Goal: Contribute content

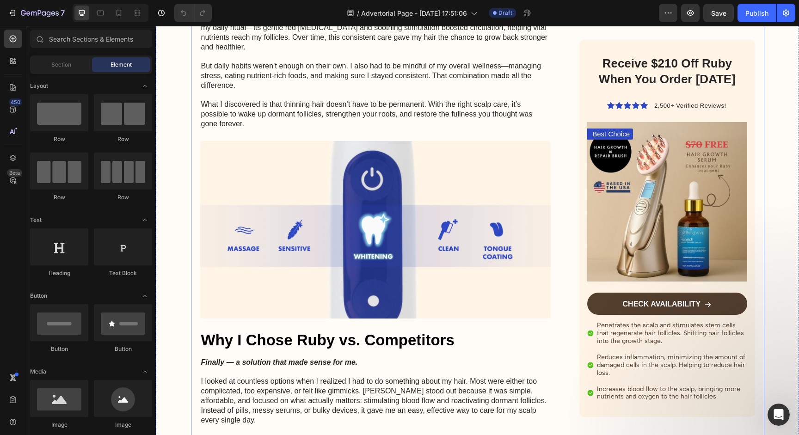
scroll to position [1942, 0]
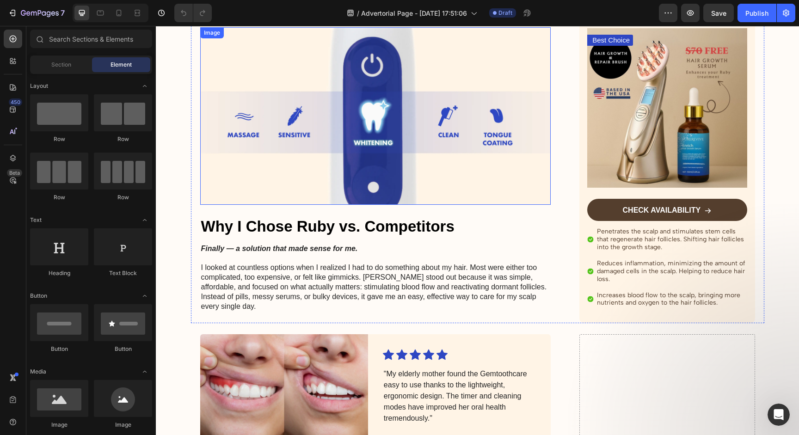
click at [358, 162] on img at bounding box center [375, 116] width 351 height 178
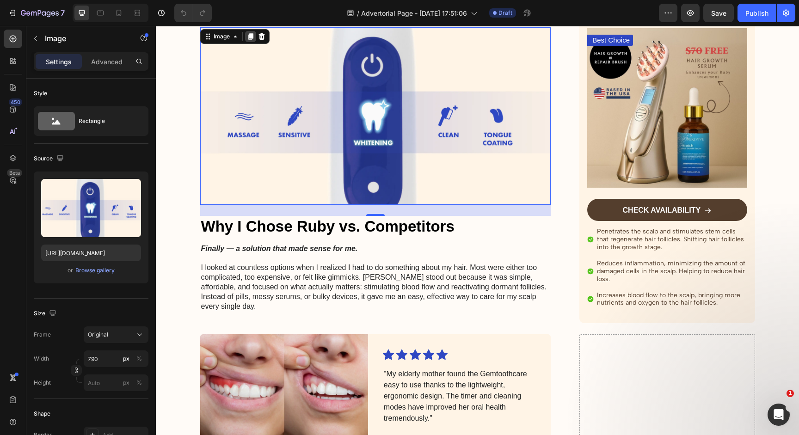
click at [249, 38] on icon at bounding box center [250, 36] width 7 height 7
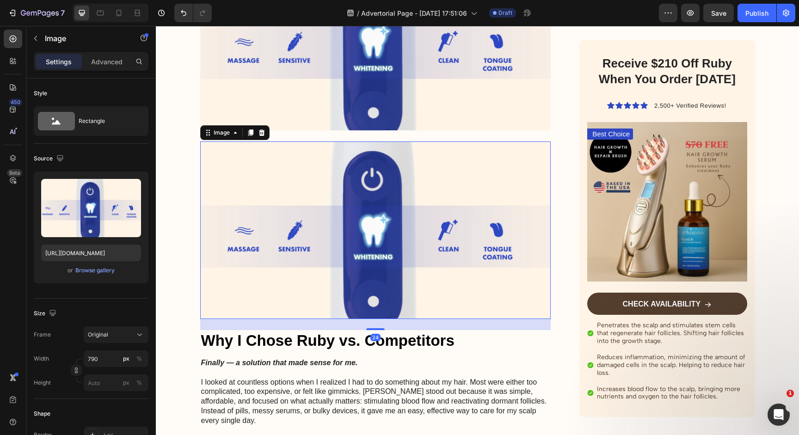
scroll to position [2100, 0]
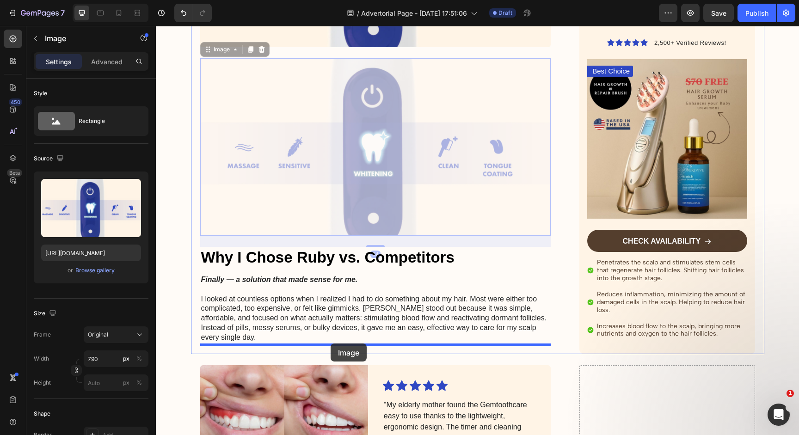
drag, startPoint x: 324, startPoint y: 156, endPoint x: 330, endPoint y: 343, distance: 187.0
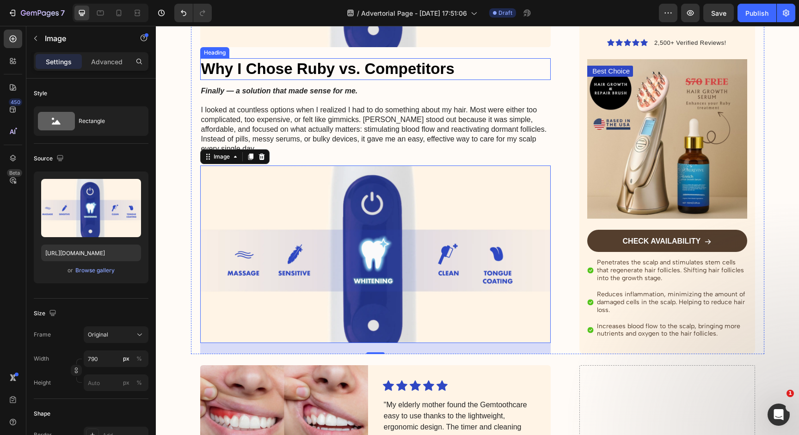
click at [294, 72] on strong "Why I Chose Ruby vs. Competitors" at bounding box center [328, 68] width 254 height 17
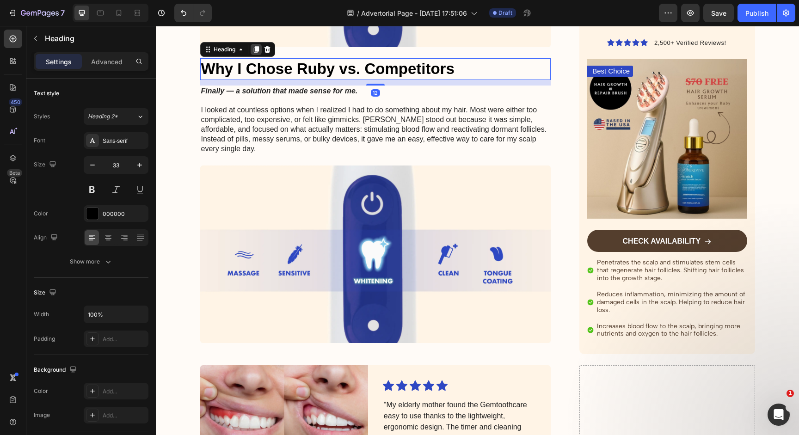
click at [258, 48] on icon at bounding box center [256, 49] width 5 height 6
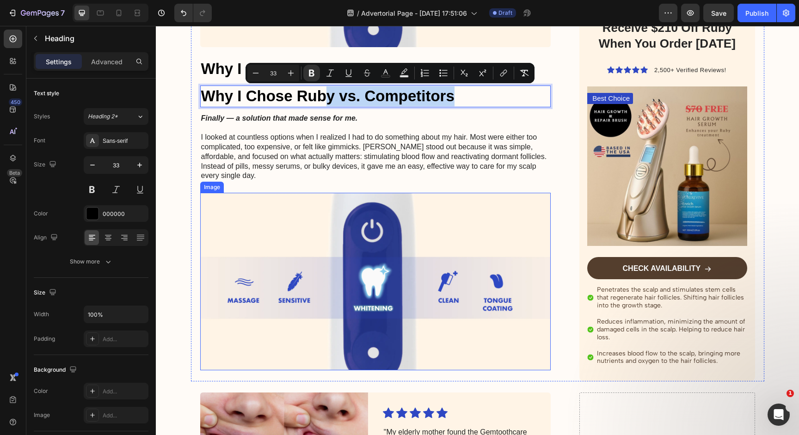
drag, startPoint x: 325, startPoint y: 96, endPoint x: 326, endPoint y: 359, distance: 262.3
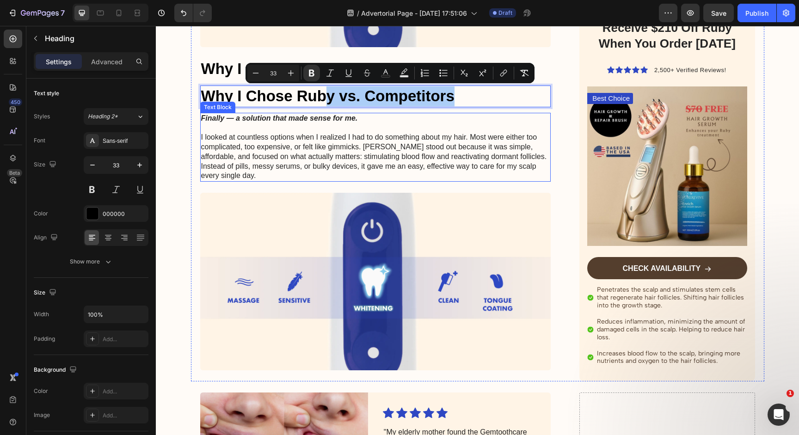
click at [474, 141] on p "I looked at countless options when I realized I had to do something about my ha…" at bounding box center [375, 152] width 349 height 58
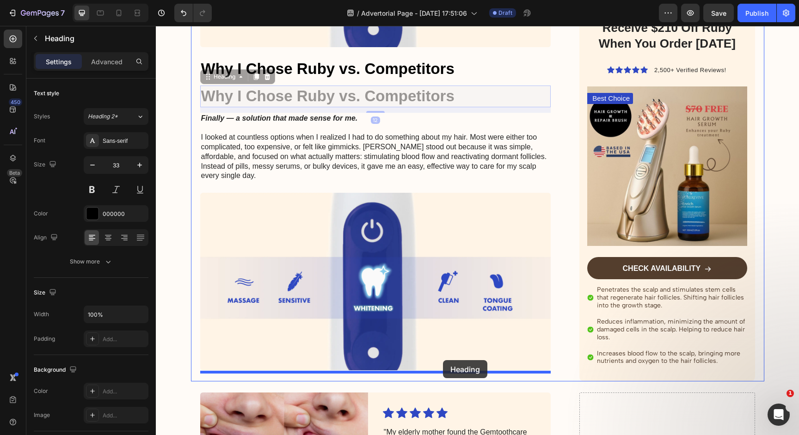
drag, startPoint x: 475, startPoint y: 102, endPoint x: 443, endPoint y: 360, distance: 260.1
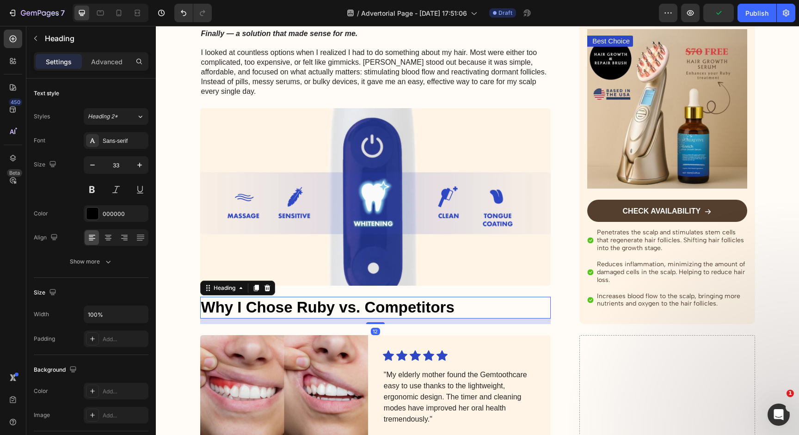
scroll to position [2159, 0]
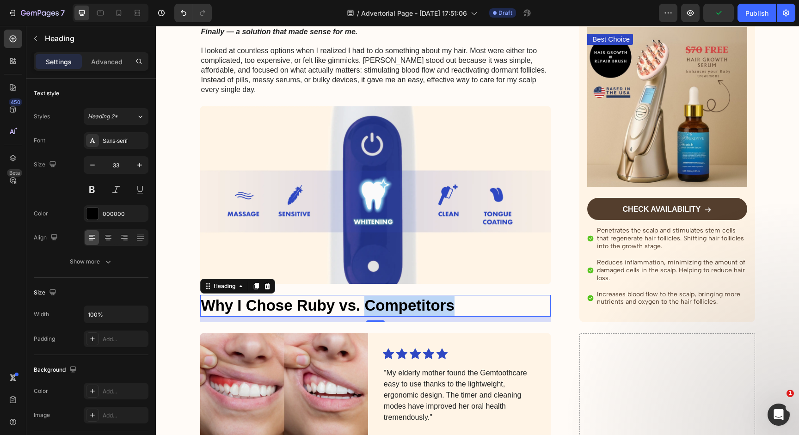
click at [365, 297] on strong "Why I Chose Ruby vs. Competitors" at bounding box center [328, 305] width 254 height 17
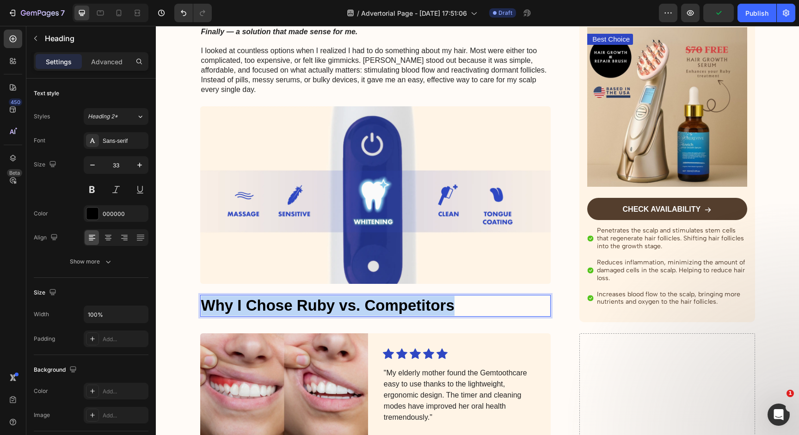
click at [365, 297] on strong "Why I Chose Ruby vs. Competitors" at bounding box center [328, 305] width 254 height 17
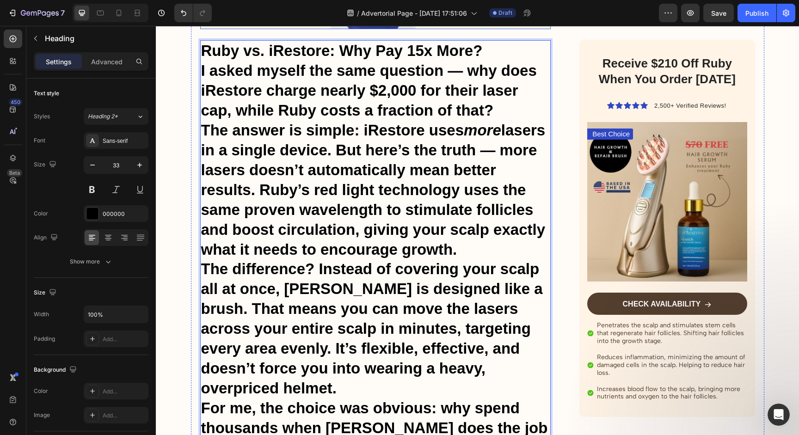
scroll to position [2415, 0]
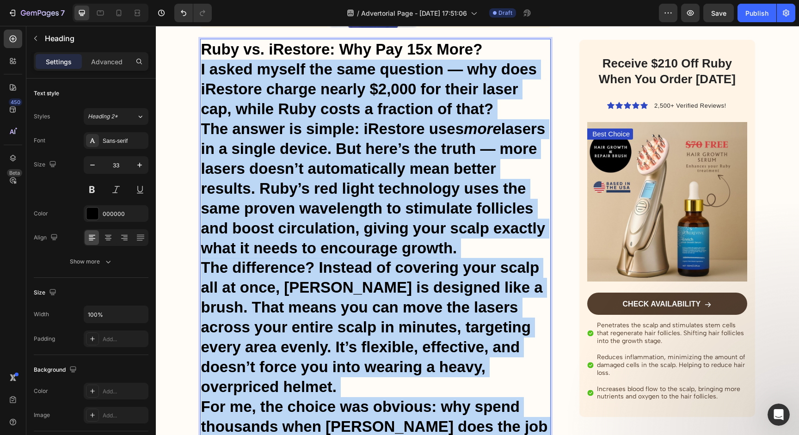
drag, startPoint x: 281, startPoint y: 349, endPoint x: 202, endPoint y: 61, distance: 298.9
click at [202, 61] on h2 "Ruby vs. iRestore: Why Pay 15x More? I asked myself the same question — why doe…" at bounding box center [375, 248] width 351 height 419
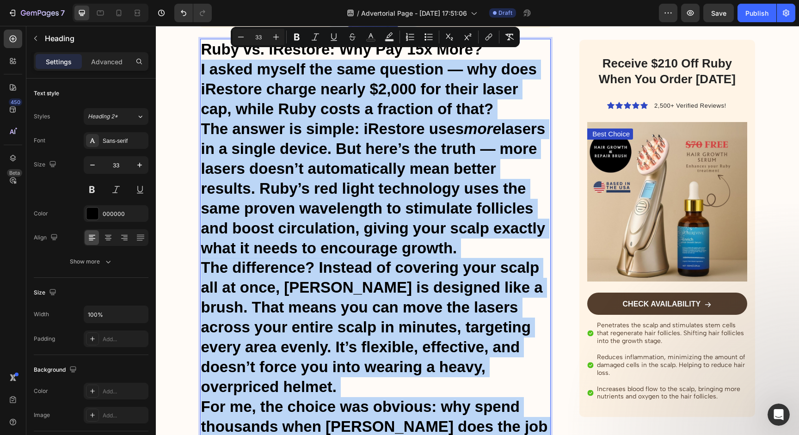
copy h2 "I asked myself the same question — why does iRestore charge nearly $2,000 for t…"
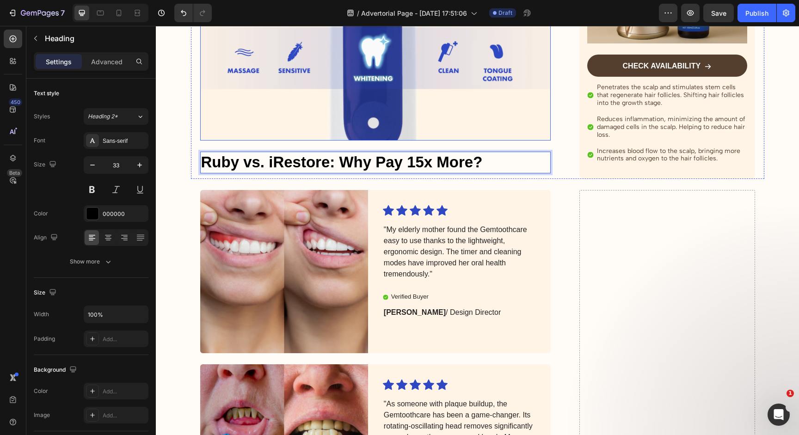
scroll to position [2364, 0]
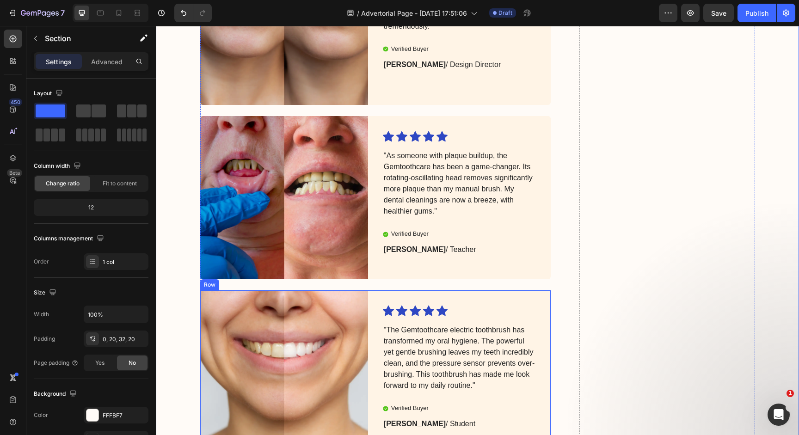
scroll to position [2361, 0]
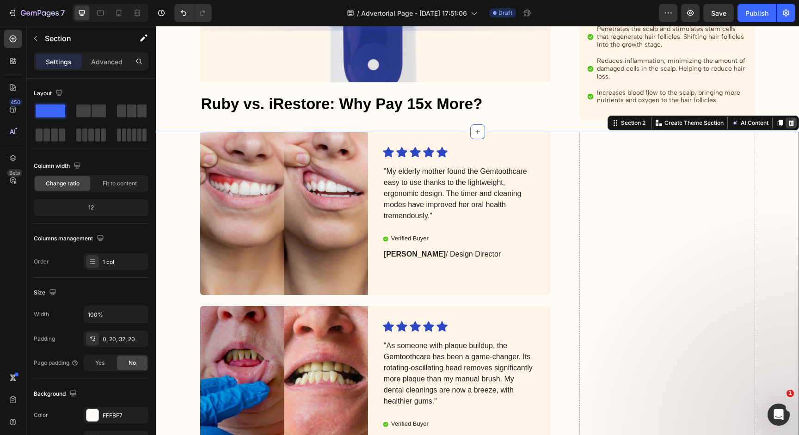
click at [789, 120] on icon at bounding box center [792, 123] width 6 height 6
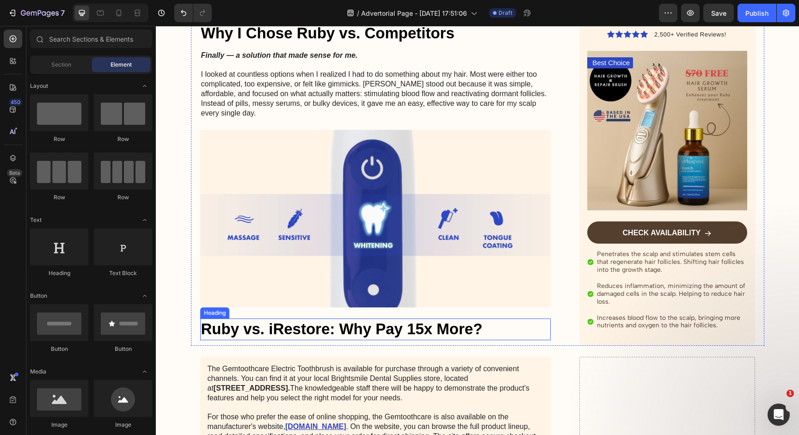
scroll to position [2116, 0]
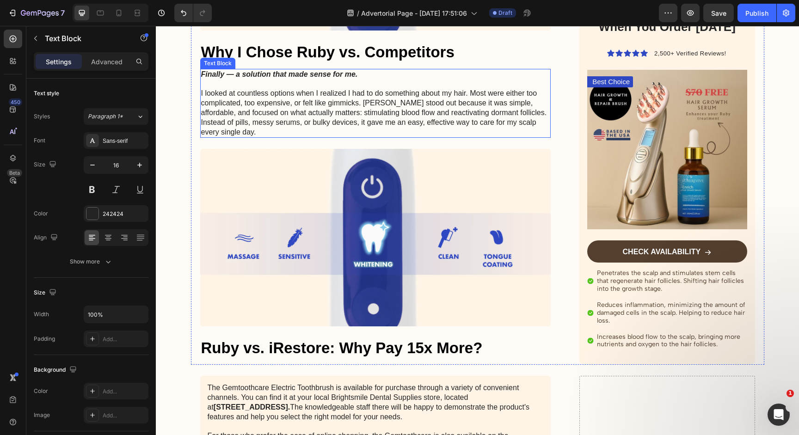
click at [433, 120] on p "I looked at countless options when I realized I had to do something about my ha…" at bounding box center [375, 109] width 349 height 58
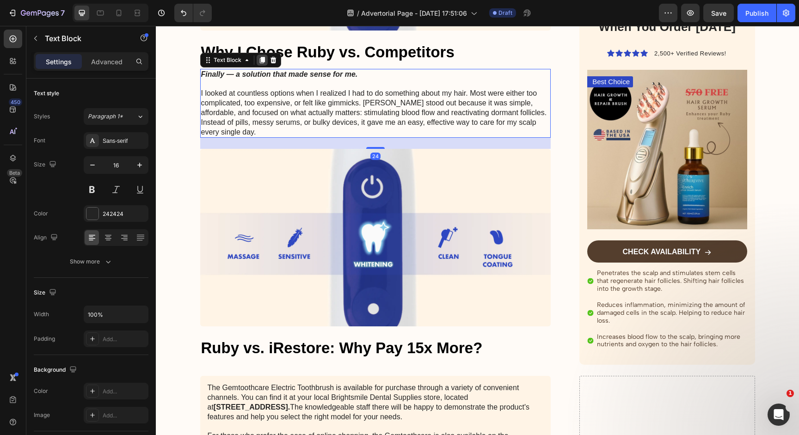
click at [262, 59] on icon at bounding box center [262, 60] width 5 height 6
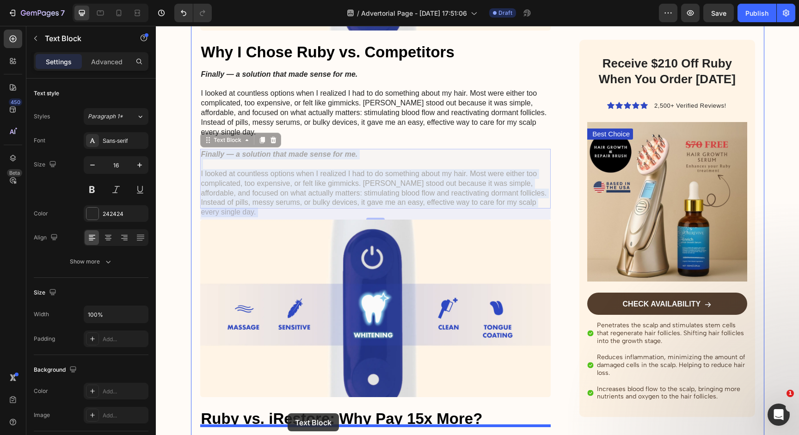
scroll to position [2162, 0]
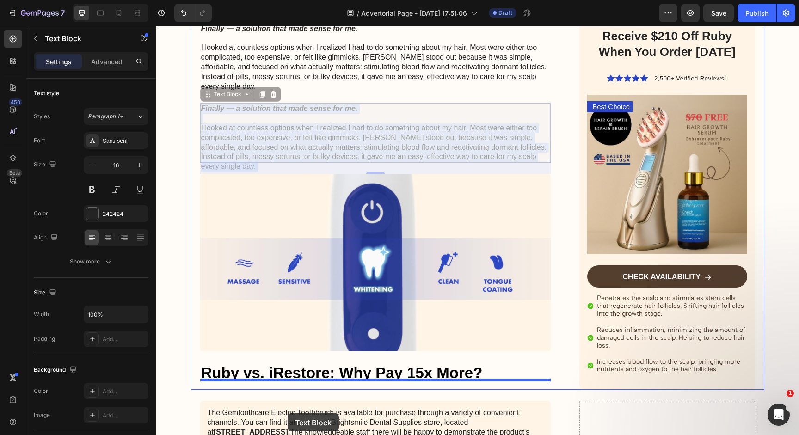
drag, startPoint x: 292, startPoint y: 171, endPoint x: 288, endPoint y: 414, distance: 242.9
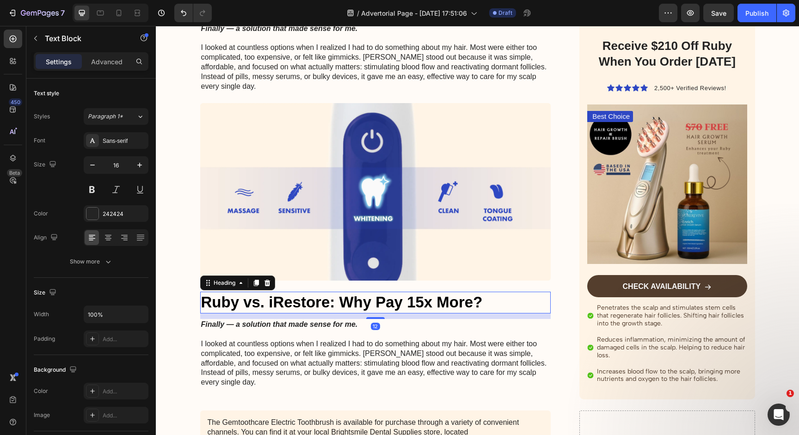
click at [336, 296] on strong "Ruby vs. iRestore: Why Pay 15x More?" at bounding box center [342, 302] width 282 height 17
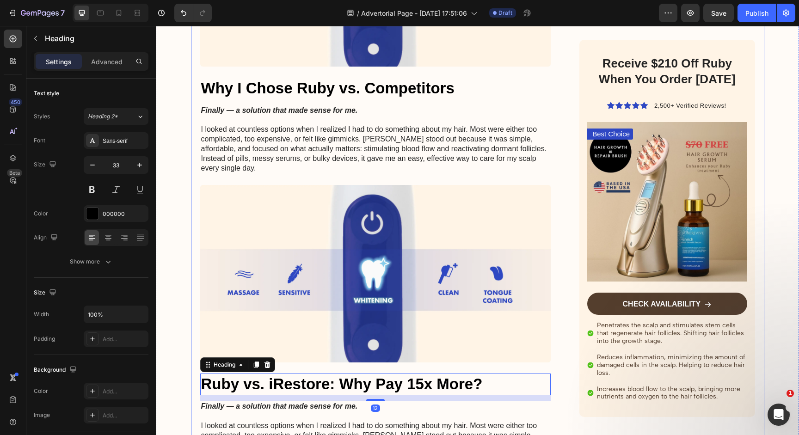
scroll to position [2076, 0]
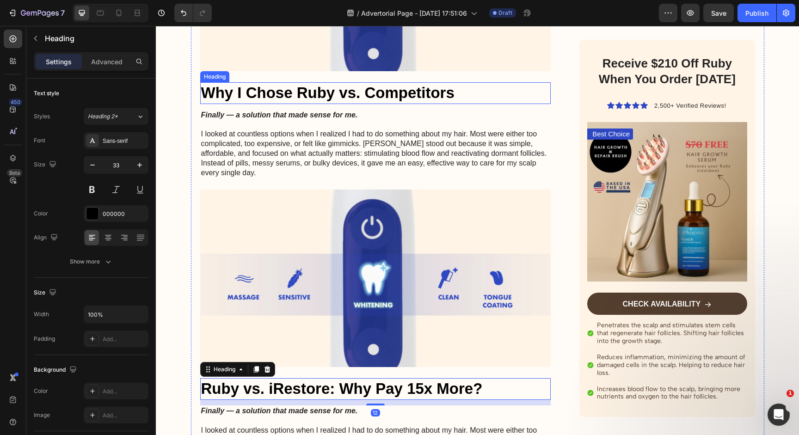
click at [288, 101] on strong "Why I Chose Ruby vs. Competitors" at bounding box center [328, 92] width 254 height 17
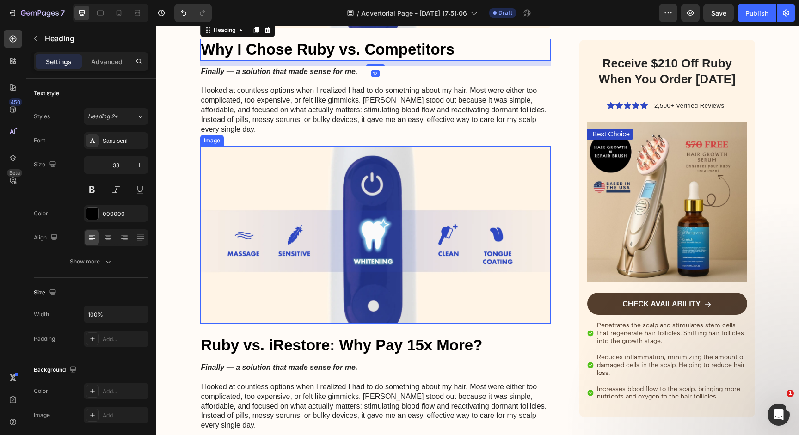
scroll to position [2148, 0]
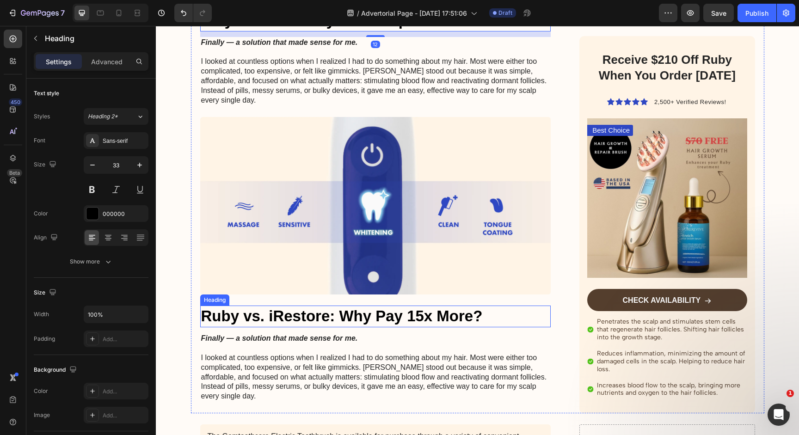
click at [278, 313] on strong "Ruby vs. iRestore: Why Pay 15x More?" at bounding box center [342, 316] width 282 height 17
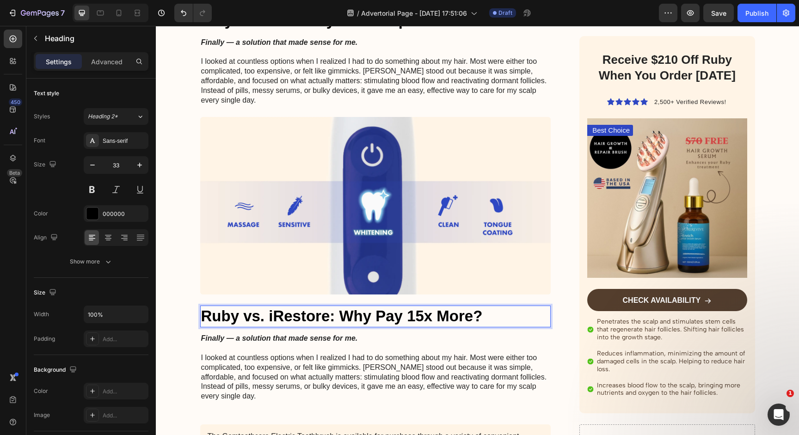
click at [374, 308] on strong "Ruby vs. iRestore: Why Pay 15x More?" at bounding box center [342, 316] width 282 height 17
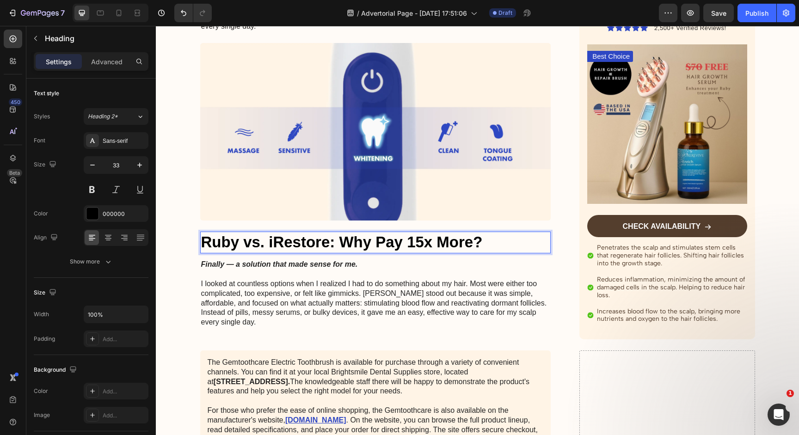
scroll to position [2228, 0]
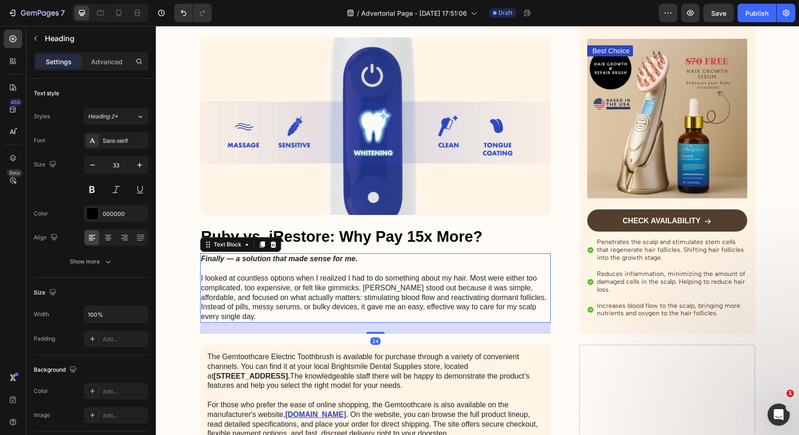
click at [360, 286] on p "I looked at countless options when I realized I had to do something about my ha…" at bounding box center [375, 293] width 349 height 58
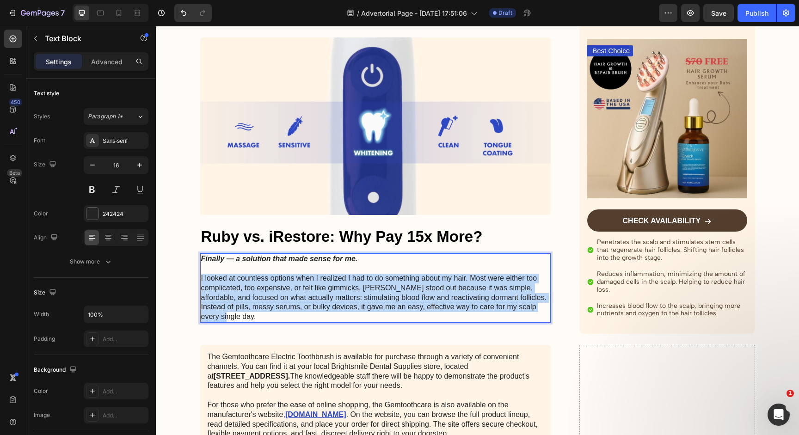
click at [360, 286] on p "I looked at countless options when I realized I had to do something about my ha…" at bounding box center [375, 293] width 349 height 58
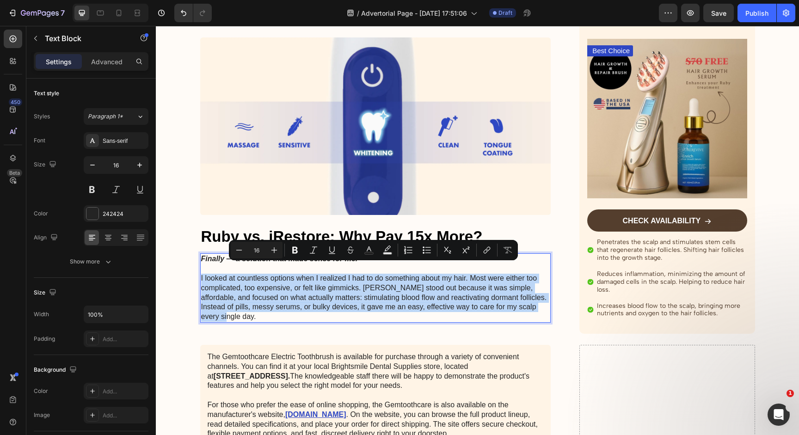
click at [360, 286] on p "I looked at countless options when I realized I had to do something about my ha…" at bounding box center [375, 293] width 349 height 58
click at [532, 288] on p "I looked at countless options when I realized I had to do something about my ha…" at bounding box center [375, 293] width 349 height 58
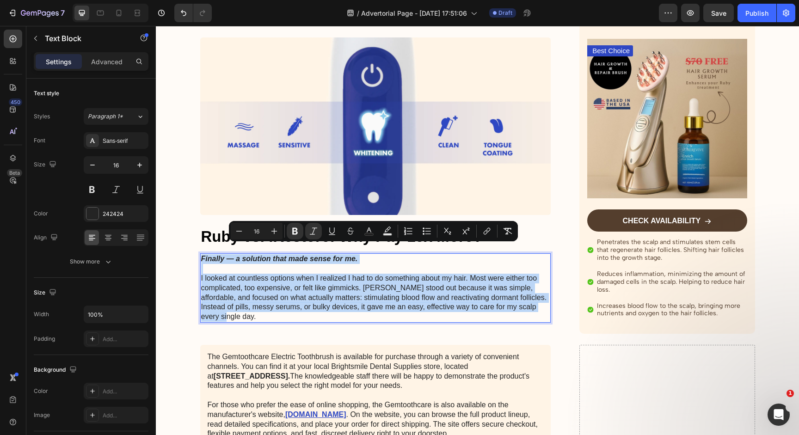
drag, startPoint x: 544, startPoint y: 298, endPoint x: 202, endPoint y: 253, distance: 344.9
click at [202, 254] on div "Finally — a solution that made sense for me. I looked at countless options when…" at bounding box center [375, 288] width 351 height 69
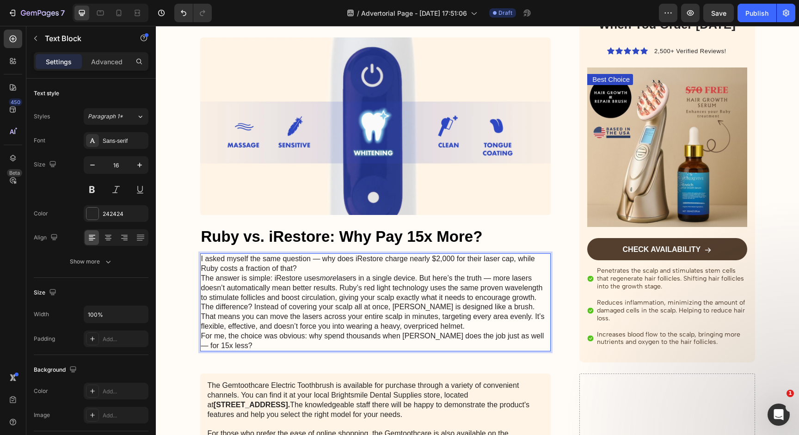
click at [320, 259] on p "I asked myself the same question — why does iRestore charge nearly $2,000 for t…" at bounding box center [375, 263] width 349 height 19
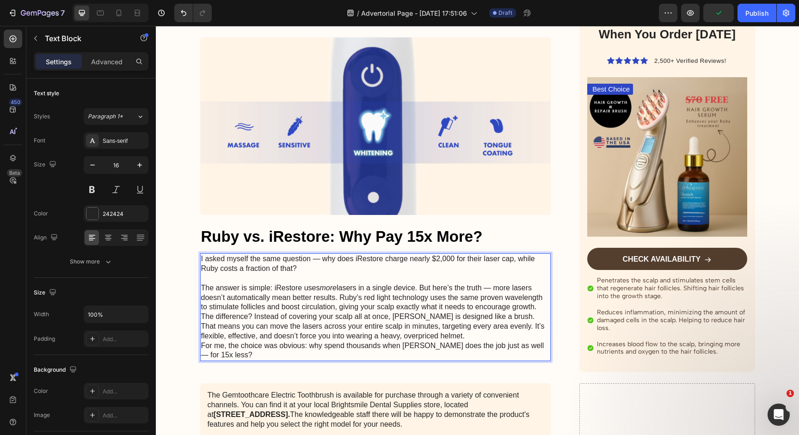
click at [423, 284] on p "The answer is simple: iRestore uses more lasers in a single device. But here’s …" at bounding box center [375, 298] width 349 height 29
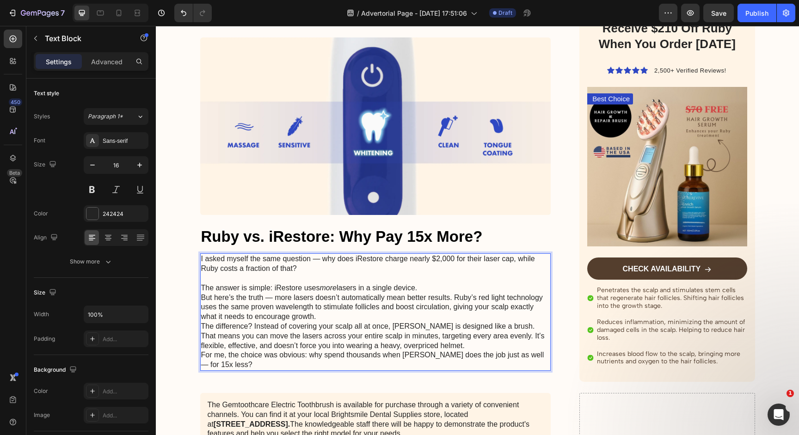
click at [374, 310] on p "But here’s the truth — more lasers doesn’t automatically mean better results. R…" at bounding box center [375, 307] width 349 height 29
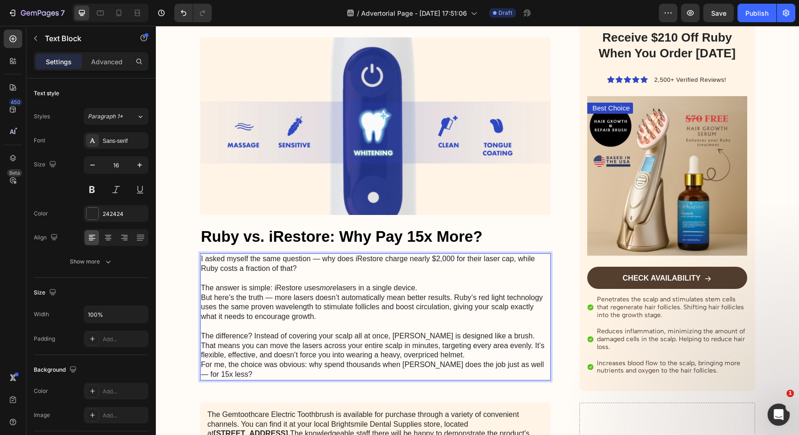
click at [413, 346] on p "The difference? Instead of covering your scalp all at once, [PERSON_NAME] is de…" at bounding box center [375, 346] width 349 height 29
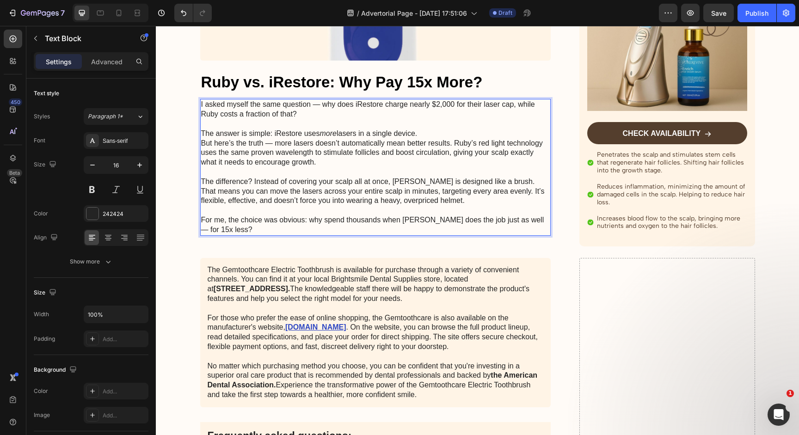
scroll to position [2386, 0]
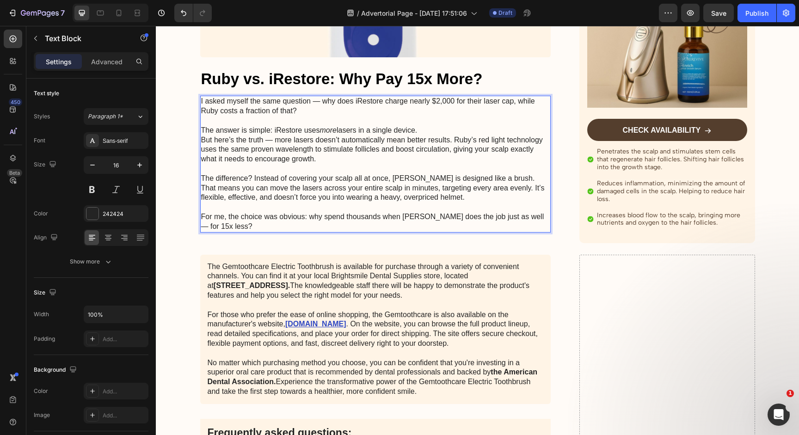
click at [298, 216] on p "For me, the choice was obvious: why spend thousands when [PERSON_NAME] does the…" at bounding box center [375, 221] width 349 height 19
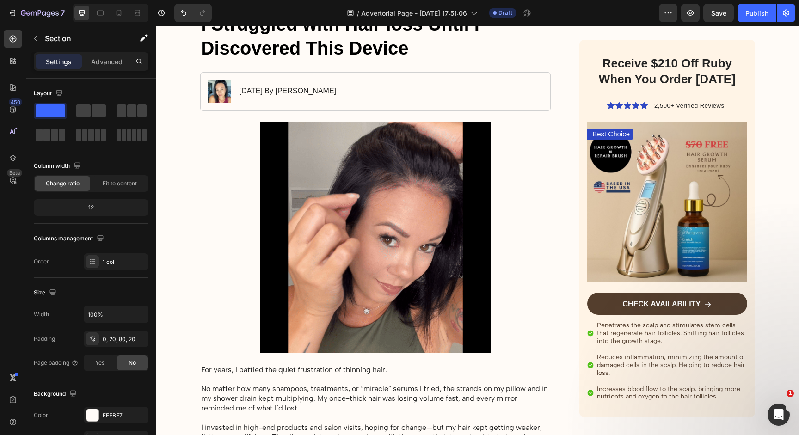
scroll to position [0, 0]
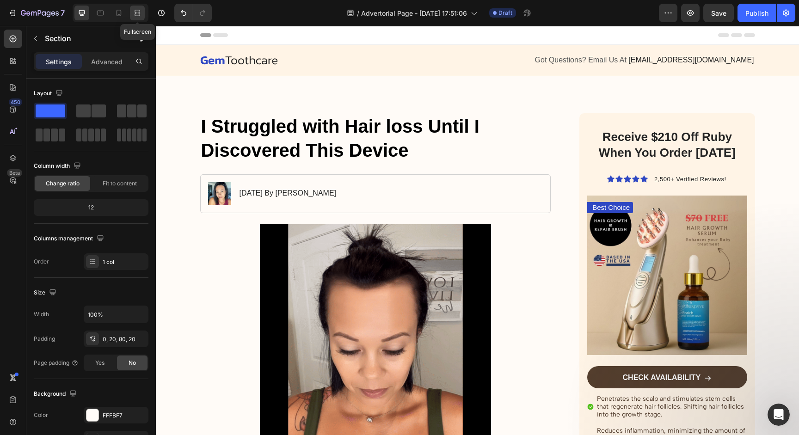
click at [140, 14] on icon at bounding box center [138, 15] width 6 height 2
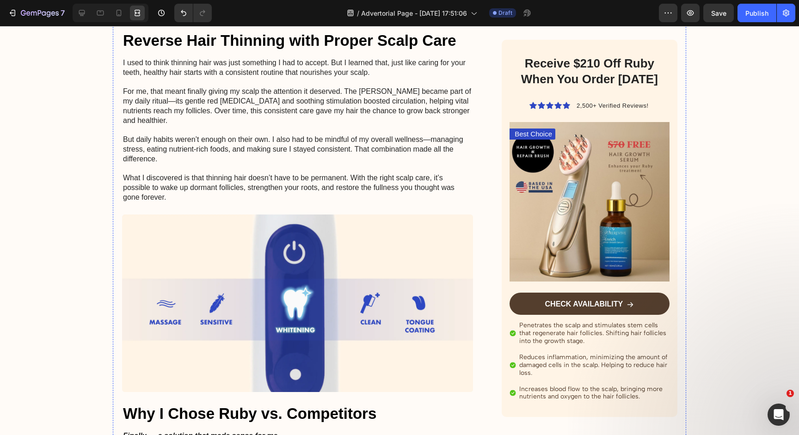
scroll to position [1819, 0]
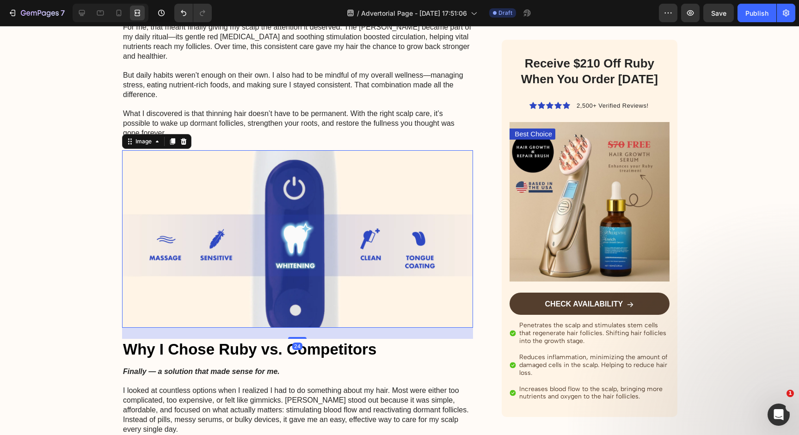
click at [278, 292] on img at bounding box center [297, 239] width 351 height 178
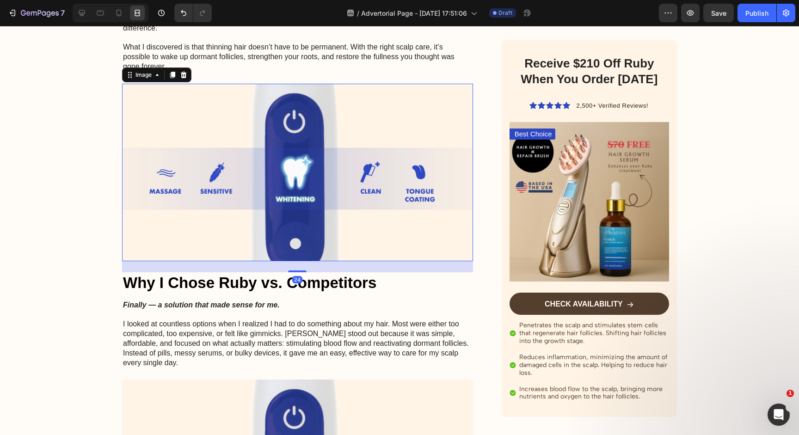
scroll to position [1887, 0]
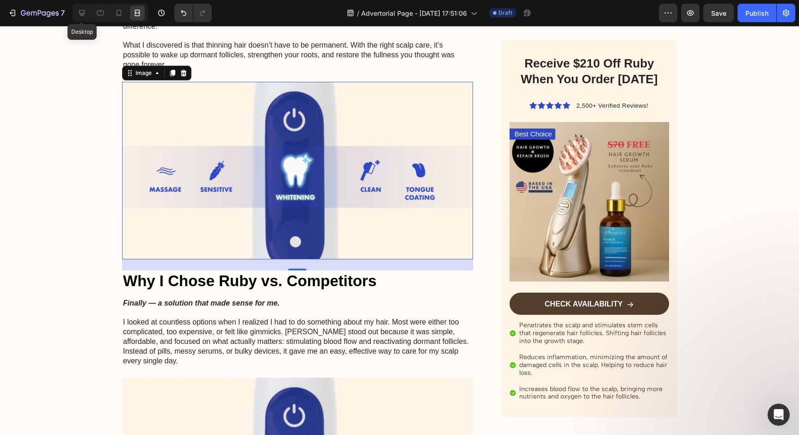
click at [93, 6] on div at bounding box center [100, 13] width 15 height 15
click at [82, 15] on icon at bounding box center [82, 13] width 6 height 6
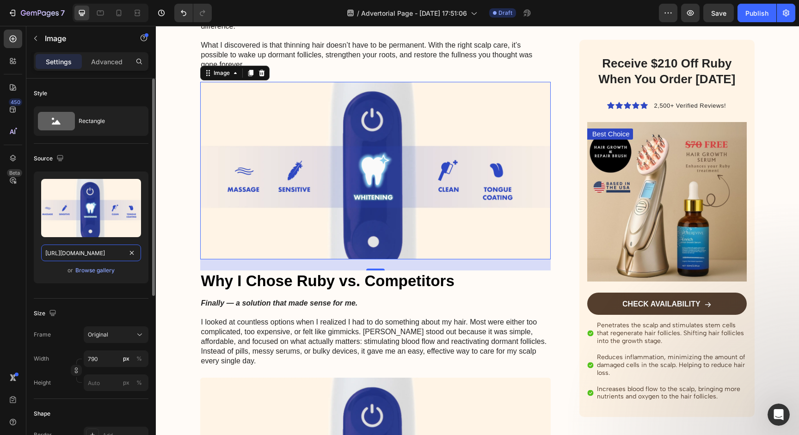
click at [115, 256] on input "[URL][DOMAIN_NAME]" at bounding box center [91, 253] width 100 height 17
paste input "[DOMAIN_NAME][URL]"
type input "[URL][DOMAIN_NAME]"
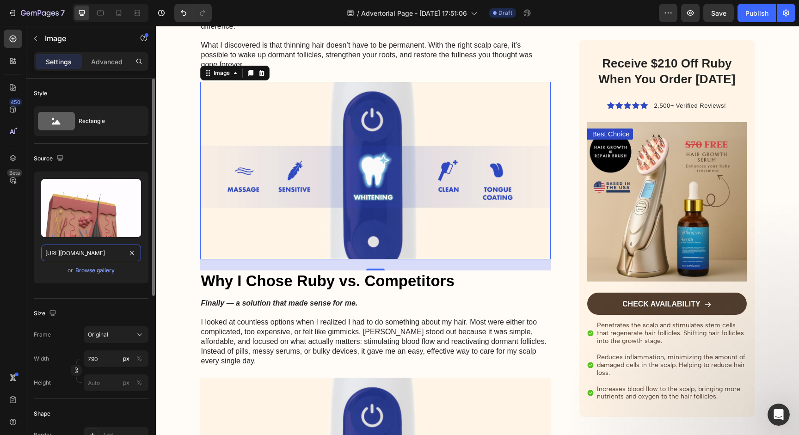
scroll to position [0, 181]
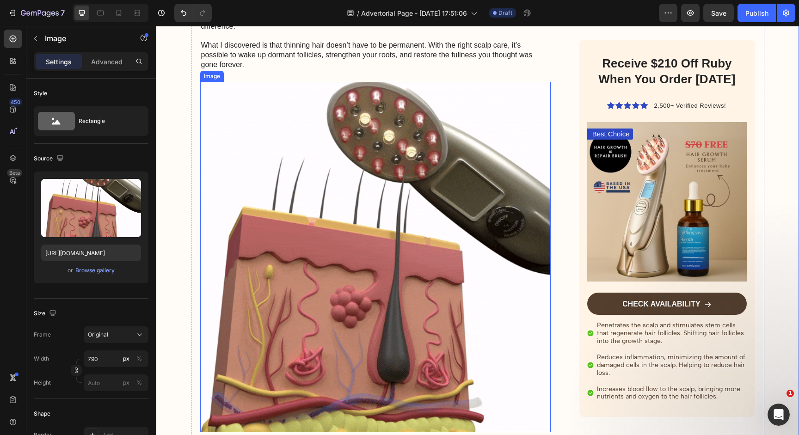
click at [273, 227] on img at bounding box center [375, 257] width 351 height 351
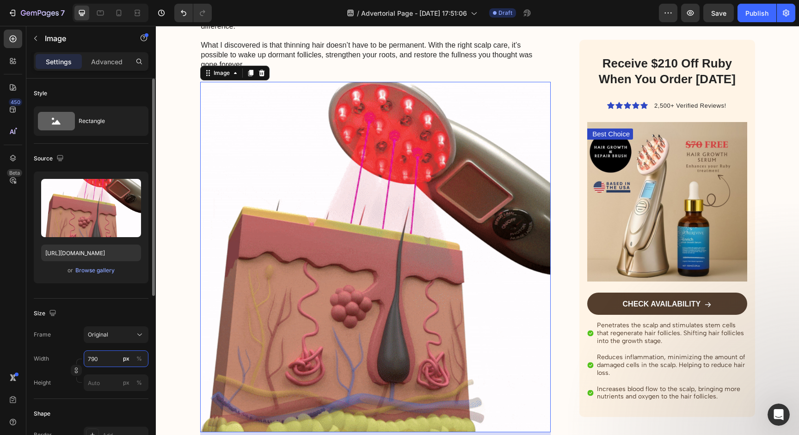
click at [114, 359] on input "790" at bounding box center [116, 359] width 65 height 17
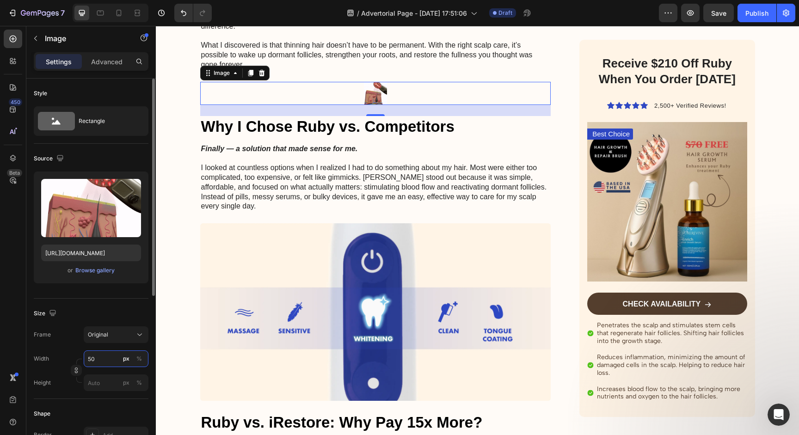
type input "500"
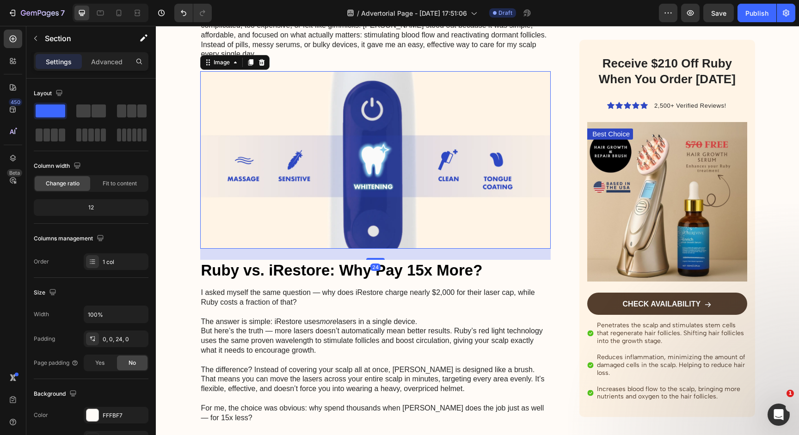
click at [290, 184] on img at bounding box center [375, 160] width 351 height 178
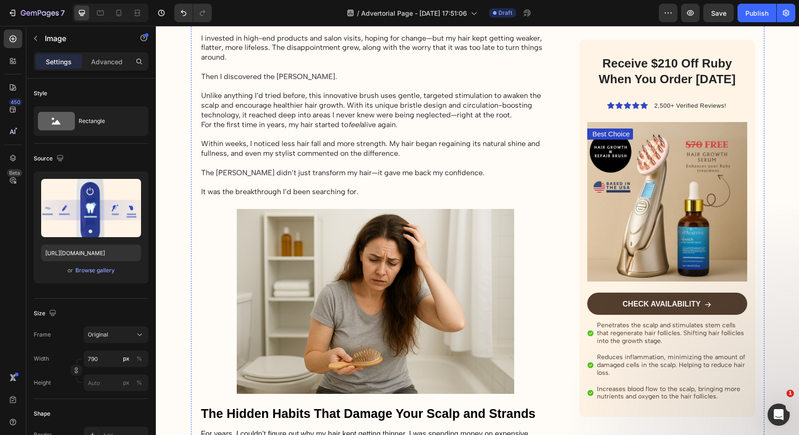
scroll to position [233, 0]
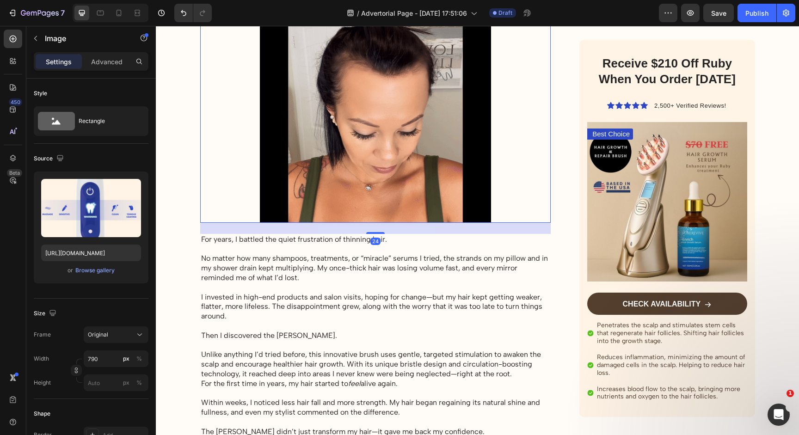
click at [328, 167] on img at bounding box center [375, 107] width 231 height 231
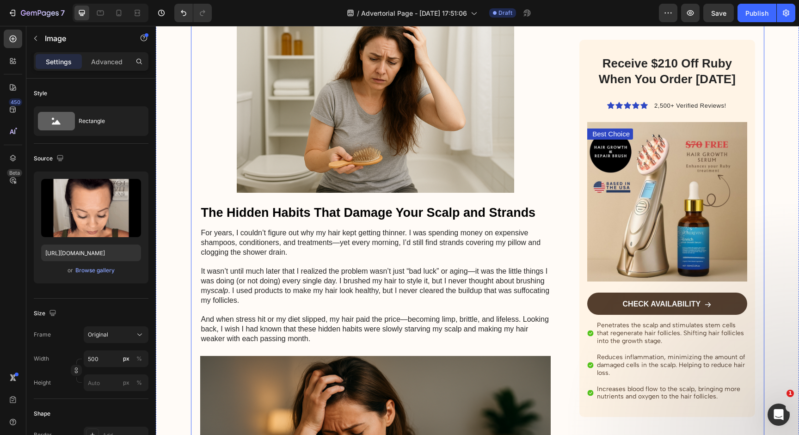
scroll to position [694, 0]
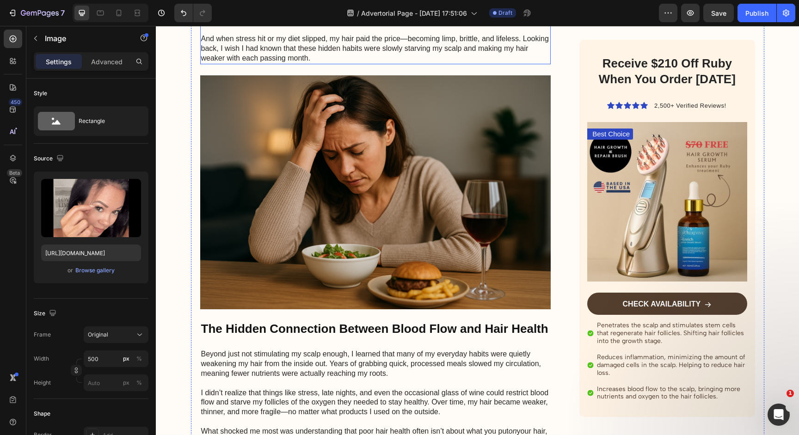
click at [368, 255] on img at bounding box center [375, 192] width 351 height 234
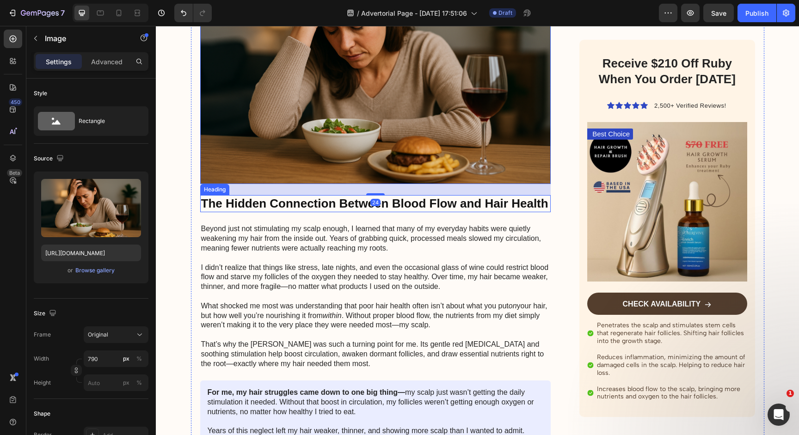
scroll to position [1101, 0]
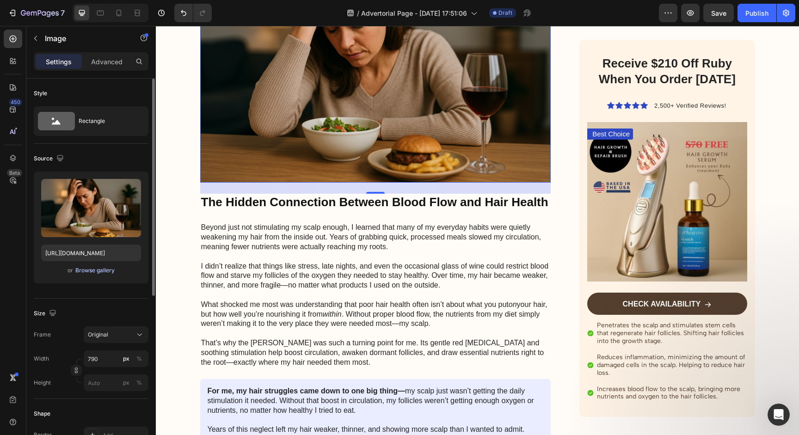
click at [106, 273] on div "Browse gallery" at bounding box center [94, 270] width 39 height 8
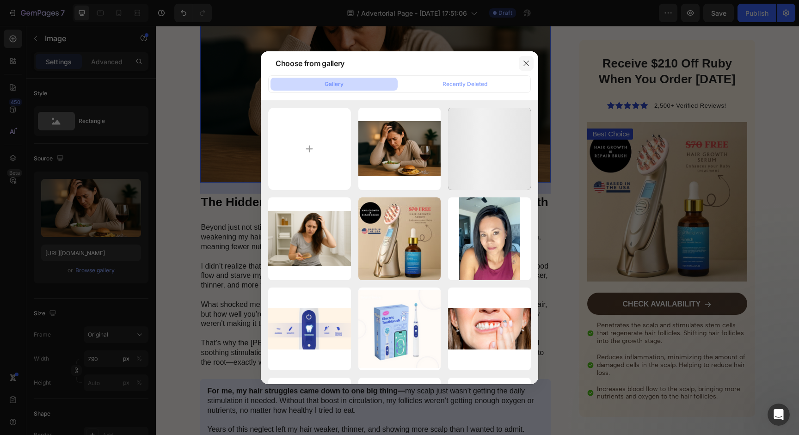
click at [528, 64] on icon "button" at bounding box center [526, 63] width 7 height 7
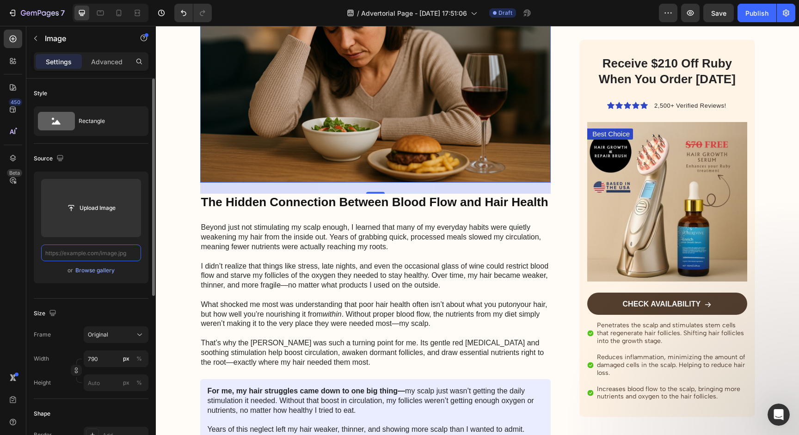
scroll to position [0, 0]
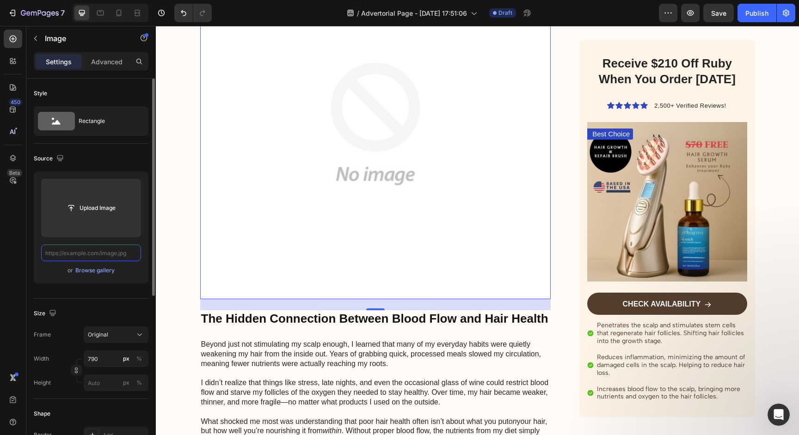
paste input "[URL][DOMAIN_NAME]"
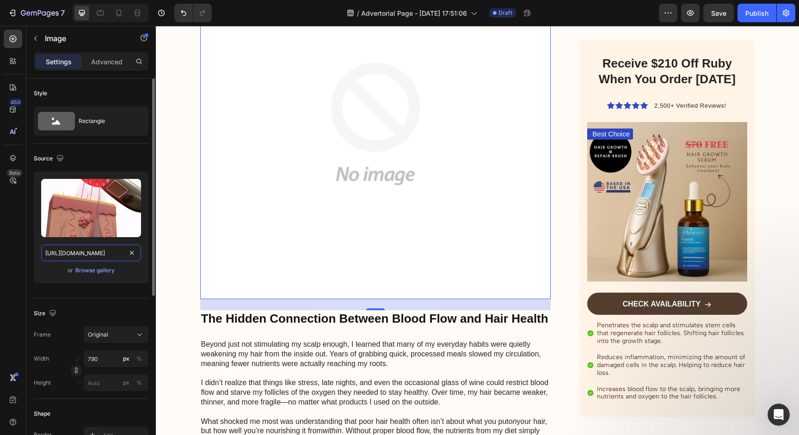
scroll to position [0, 181]
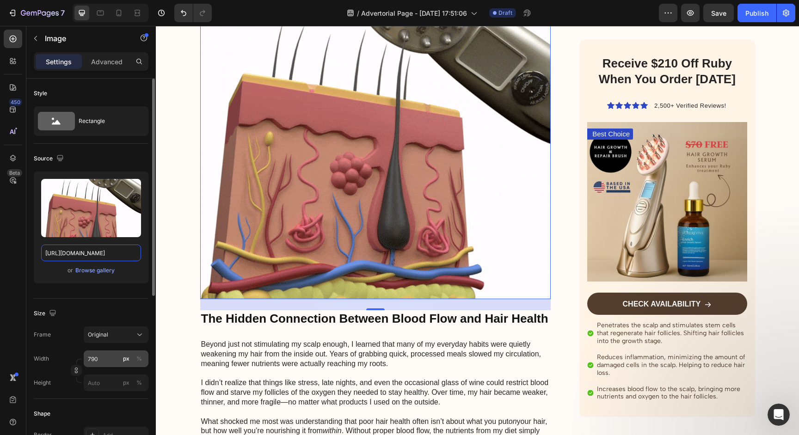
type input "[URL][DOMAIN_NAME]"
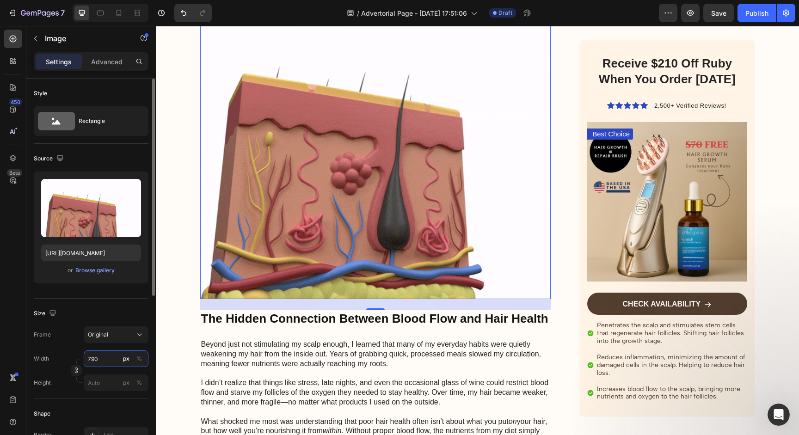
click at [100, 359] on input "790" at bounding box center [116, 359] width 65 height 17
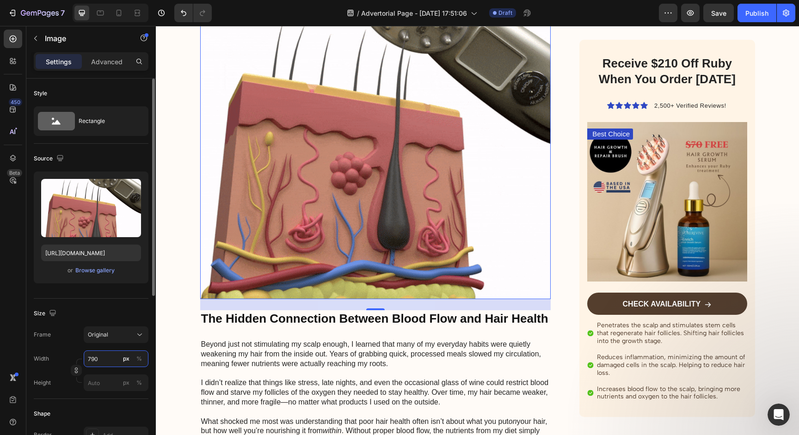
scroll to position [0, 0]
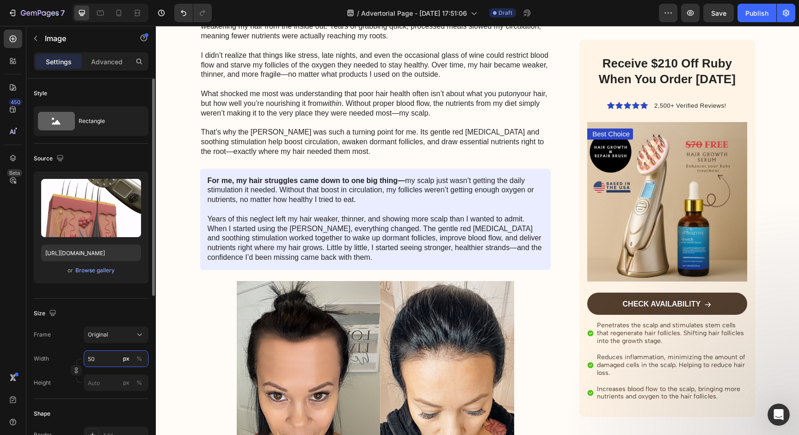
type input "500"
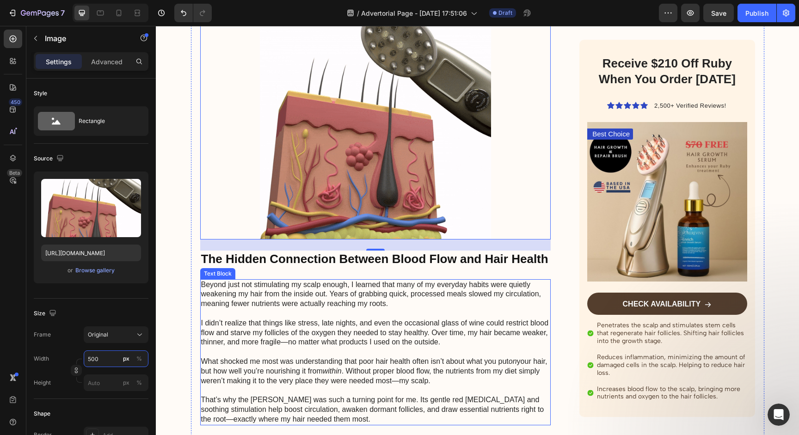
scroll to position [1047, 0]
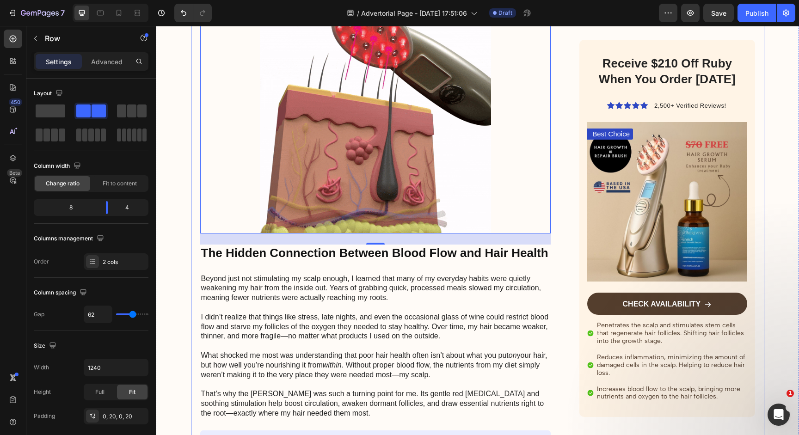
click at [192, 307] on div "I Struggled with Hair loss Until I Discovered This Device Heading Image [DATE] …" at bounding box center [478, 349] width 574 height 2567
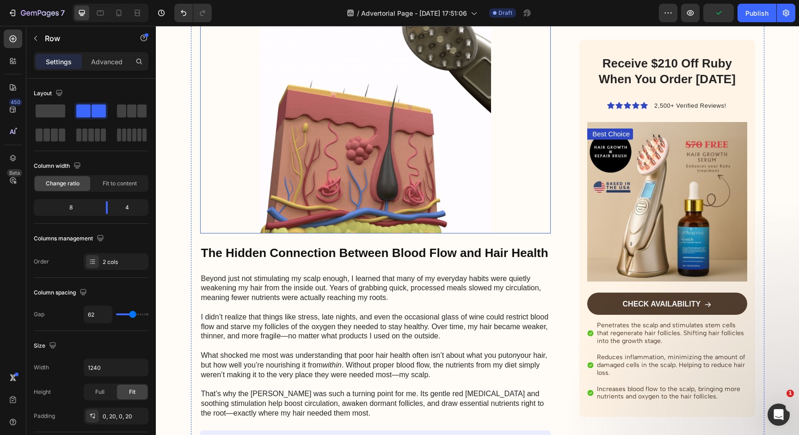
click at [327, 93] on img at bounding box center [375, 117] width 231 height 231
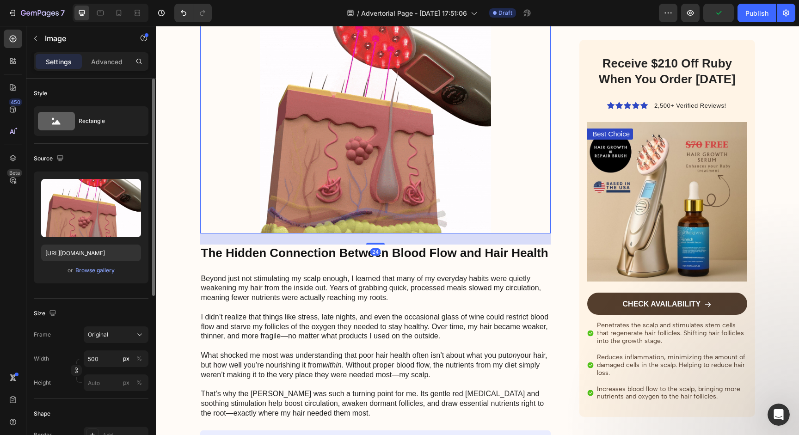
click at [99, 276] on div "or Browse gallery" at bounding box center [91, 270] width 100 height 11
click at [99, 272] on div "Browse gallery" at bounding box center [94, 270] width 39 height 8
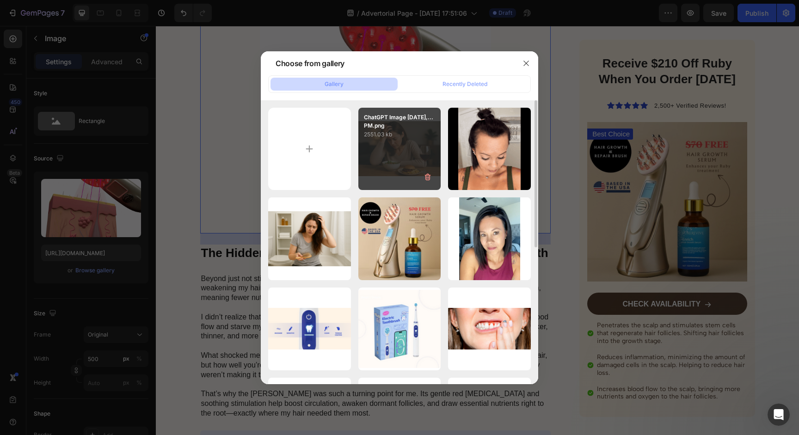
click at [377, 140] on div "ChatGPT Image [DATE],...PM.png 2551.03 kb" at bounding box center [400, 149] width 83 height 83
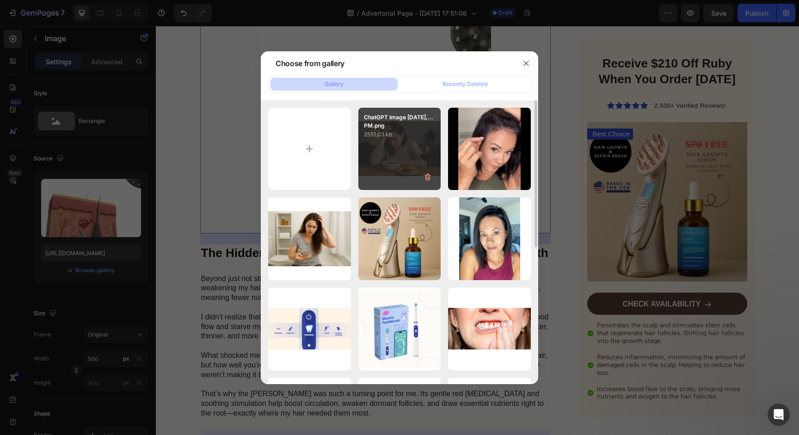
type input "[URL][DOMAIN_NAME]"
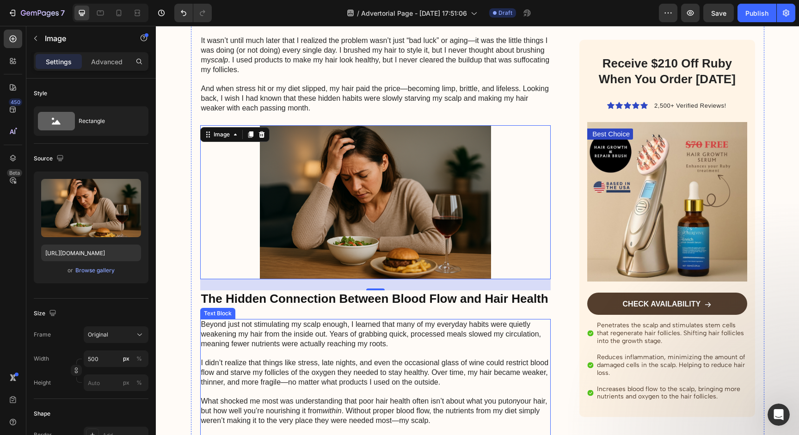
scroll to position [905, 0]
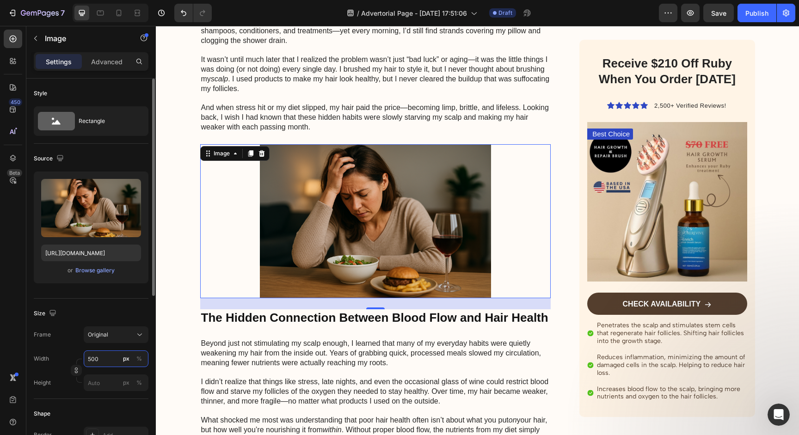
click at [113, 359] on input "500" at bounding box center [116, 359] width 65 height 17
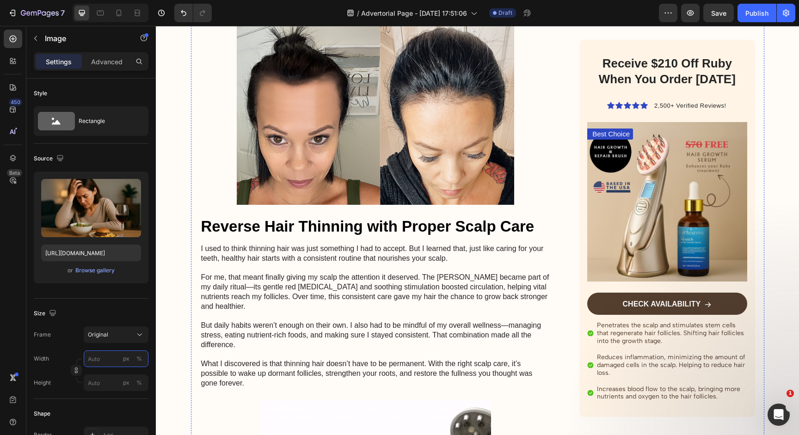
scroll to position [1572, 0]
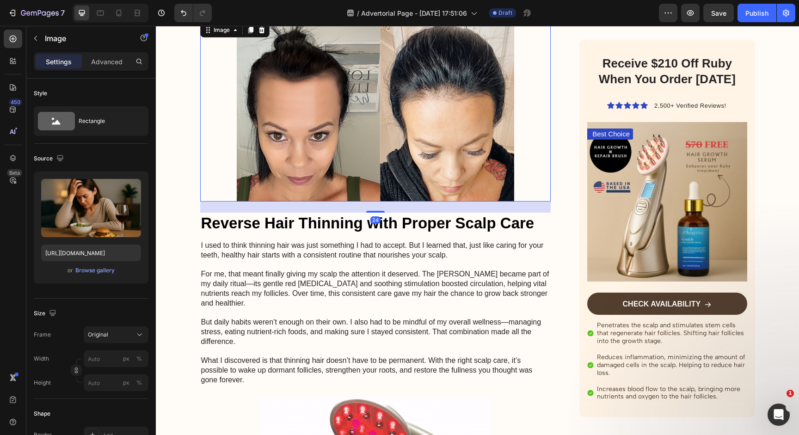
click at [295, 159] on img at bounding box center [376, 111] width 278 height 180
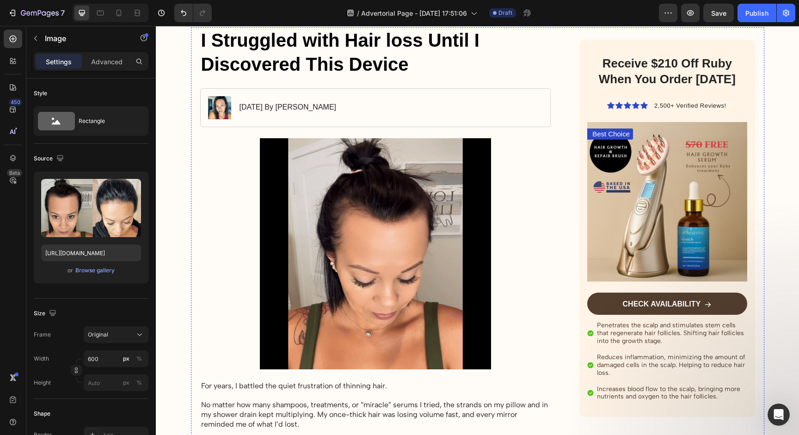
scroll to position [86, 0]
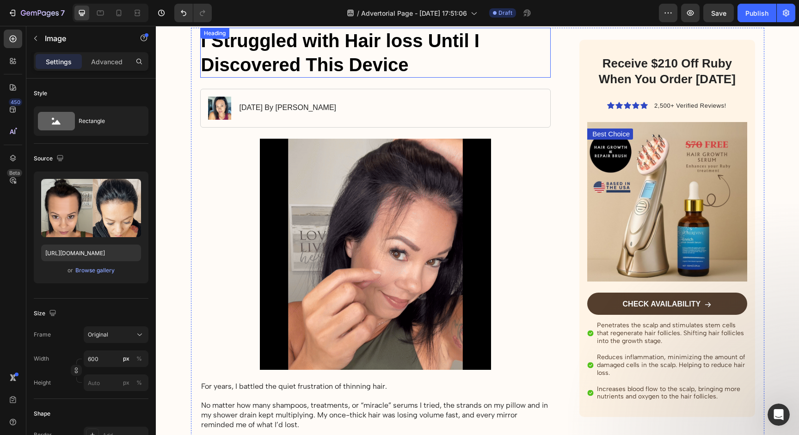
click at [291, 68] on h1 "I Struggled with Hair loss Until I Discovered This Device" at bounding box center [375, 53] width 351 height 50
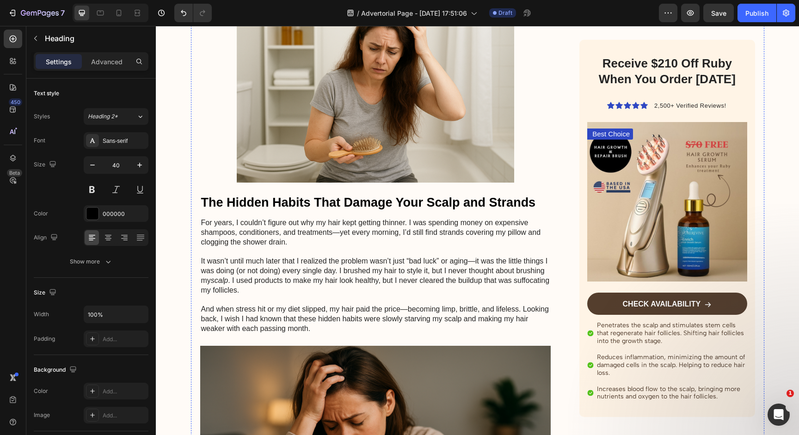
scroll to position [709, 0]
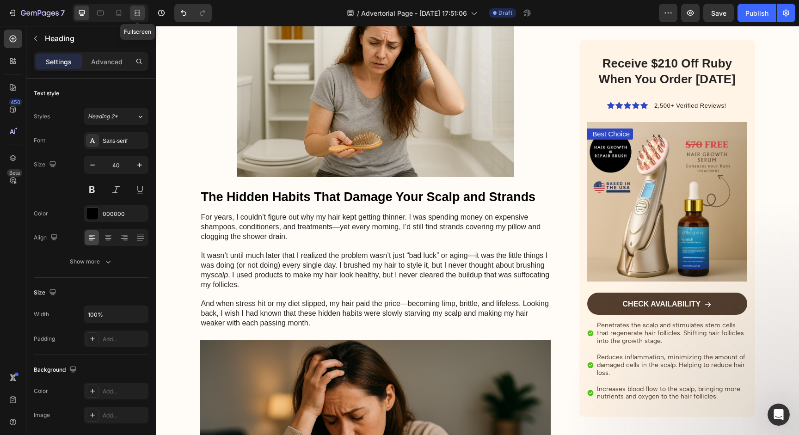
click at [133, 15] on icon at bounding box center [137, 12] width 9 height 9
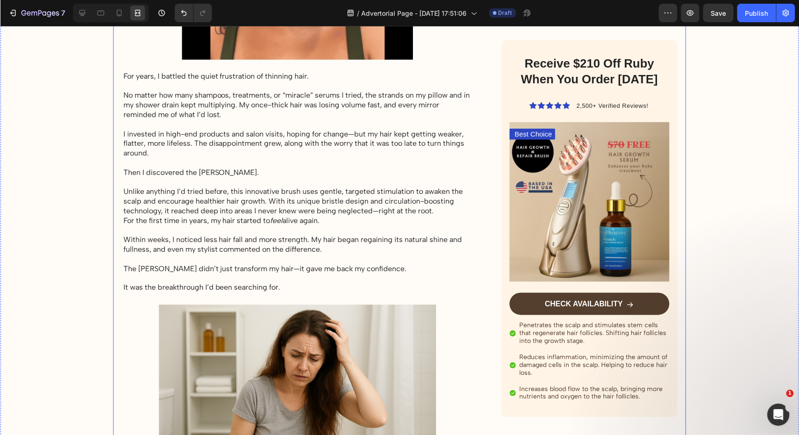
scroll to position [316, 0]
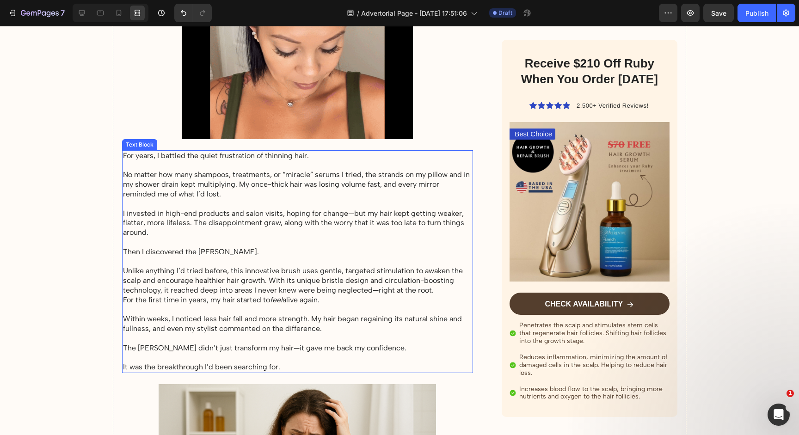
click at [246, 221] on p "I invested in high-end products and salon visits, hoping for change—but my hair…" at bounding box center [297, 223] width 349 height 29
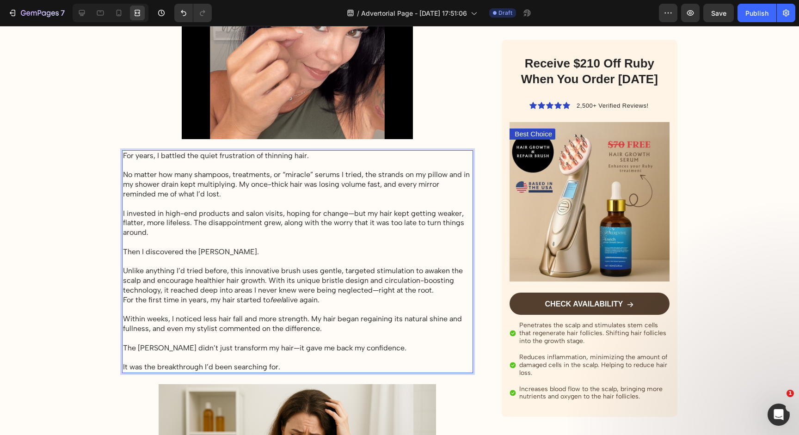
click at [242, 277] on p "Unlike anything I’d tried before, this innovative brush uses gentle, targeted s…" at bounding box center [297, 280] width 349 height 29
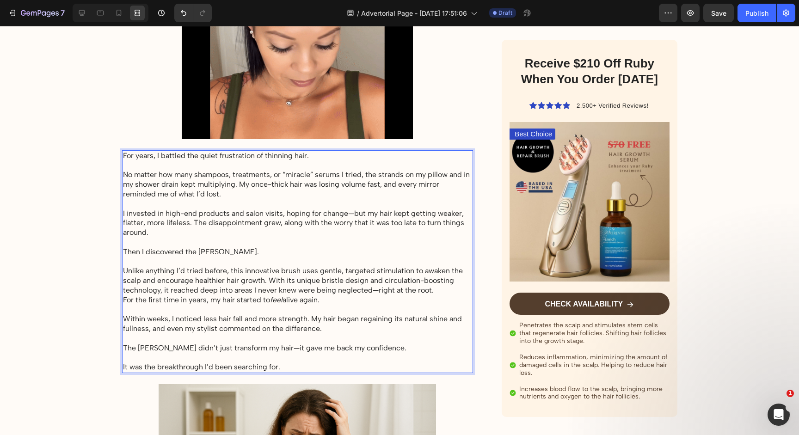
click at [264, 327] on p "Within weeks, I noticed less hair fall and more strength. My hair began regaini…" at bounding box center [297, 324] width 349 height 19
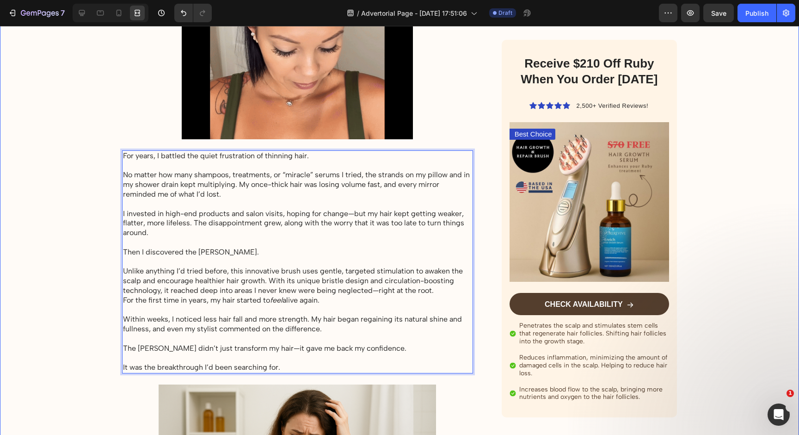
click at [200, 254] on p "Then I discovered the [PERSON_NAME]." at bounding box center [297, 253] width 349 height 10
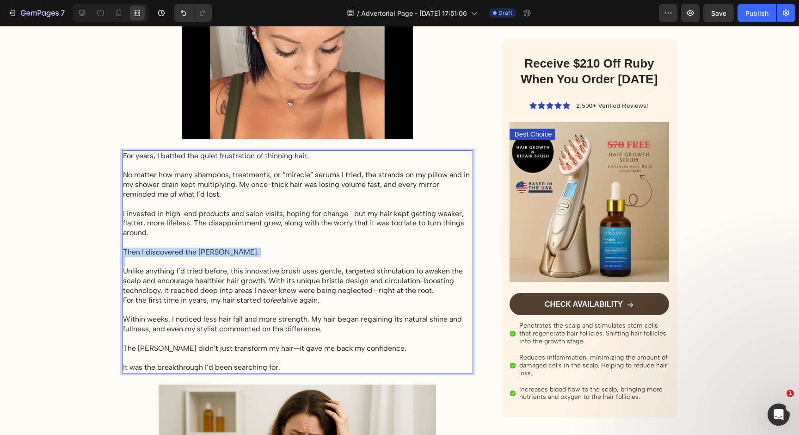
click at [200, 254] on p "Then I discovered the [PERSON_NAME]." at bounding box center [297, 253] width 349 height 10
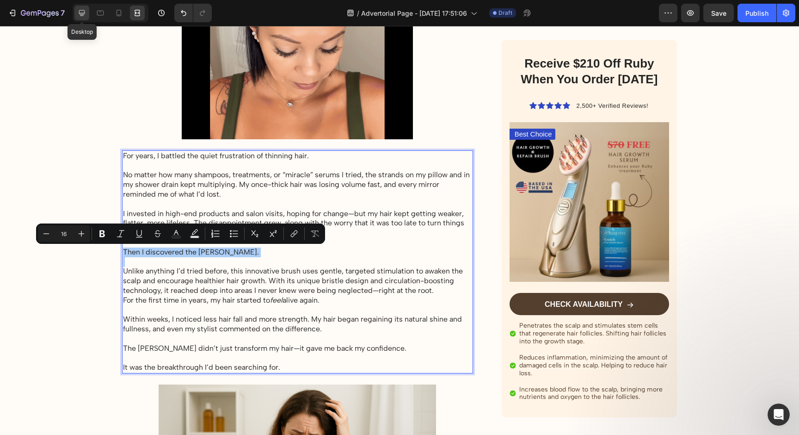
click at [77, 12] on icon at bounding box center [81, 12] width 9 height 9
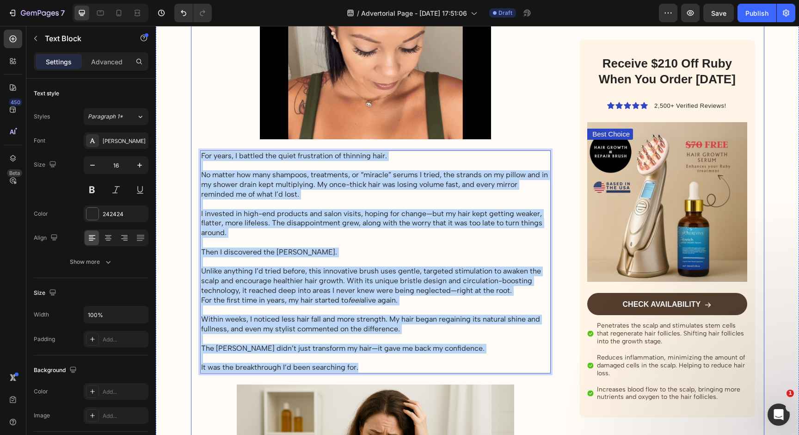
drag, startPoint x: 384, startPoint y: 364, endPoint x: 198, endPoint y: 153, distance: 281.9
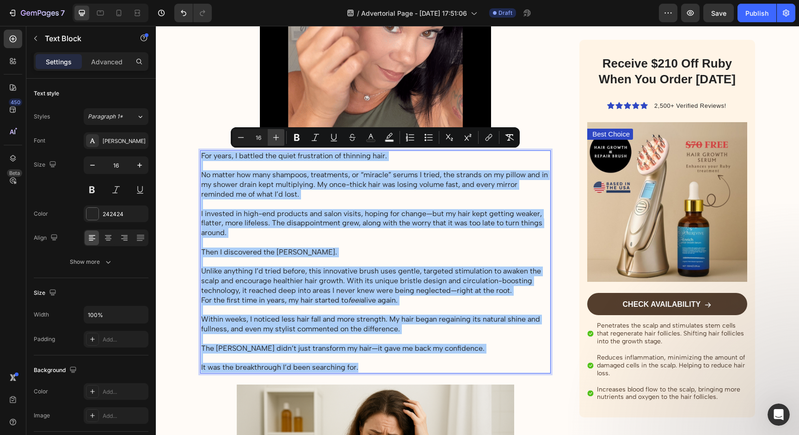
click at [276, 139] on icon "Editor contextual toolbar" at bounding box center [276, 138] width 6 height 6
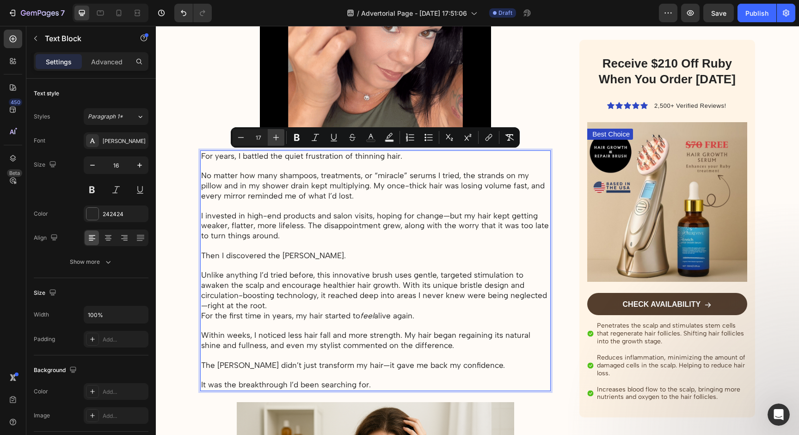
click at [276, 138] on icon "Editor contextual toolbar" at bounding box center [276, 137] width 9 height 9
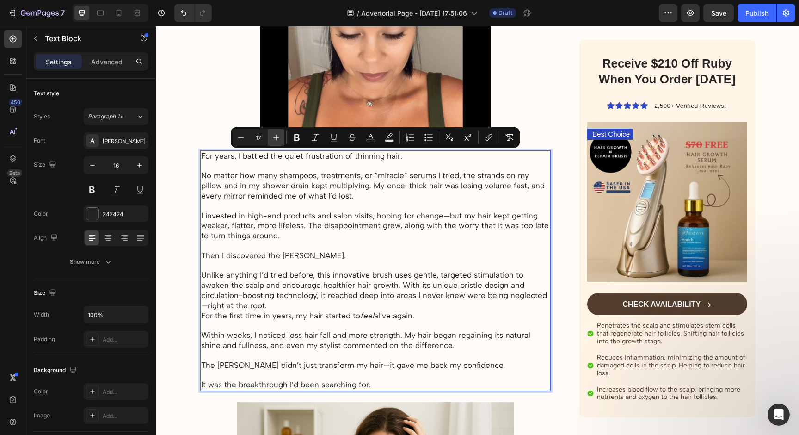
type input "18"
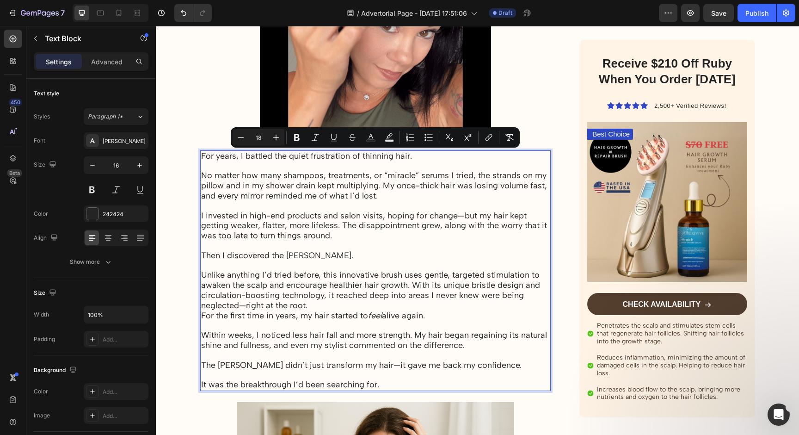
click at [345, 260] on p "Then I discovered the [PERSON_NAME]." at bounding box center [375, 256] width 349 height 10
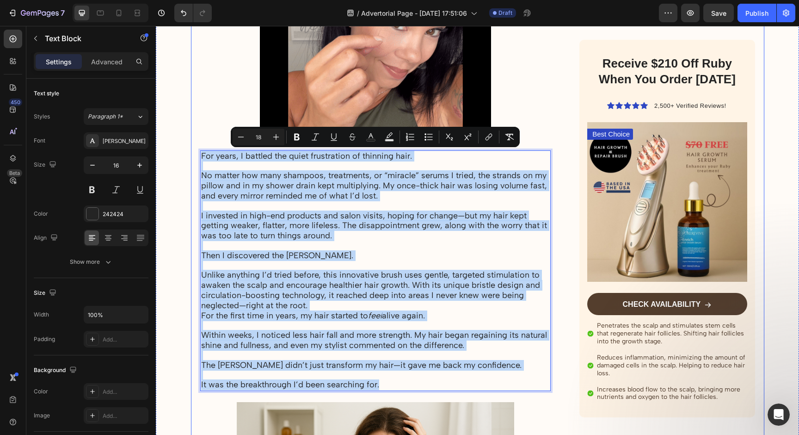
drag, startPoint x: 392, startPoint y: 383, endPoint x: 193, endPoint y: 159, distance: 298.9
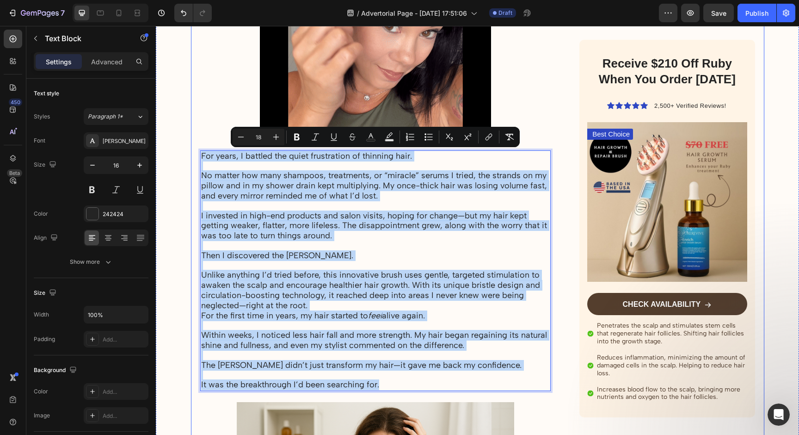
copy div "Lor ipsum, D sitamet con adipi elitseddoei te incididu utla. Et dolore mag aliq…"
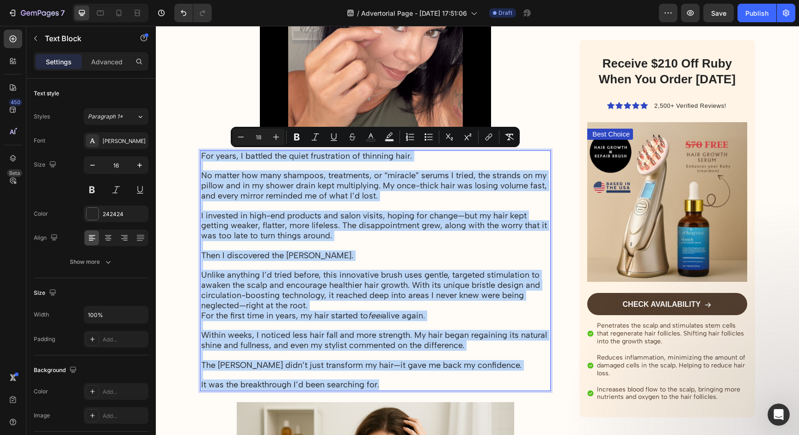
click at [304, 233] on span "I invested in high-end products and salon visits, hoping for change—but my hair…" at bounding box center [374, 226] width 346 height 31
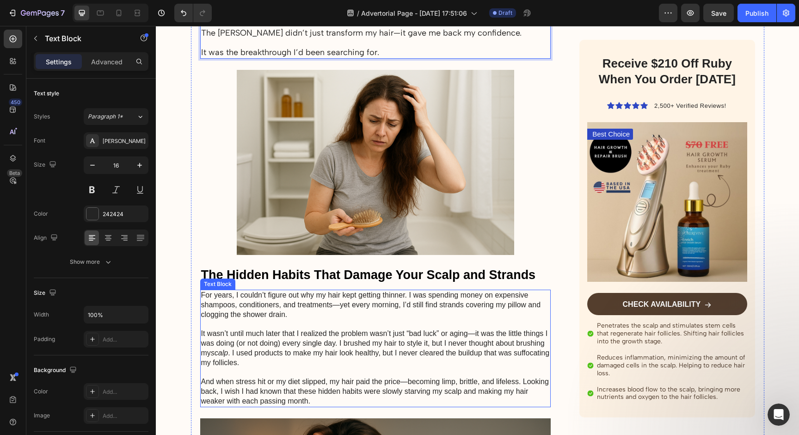
scroll to position [651, 0]
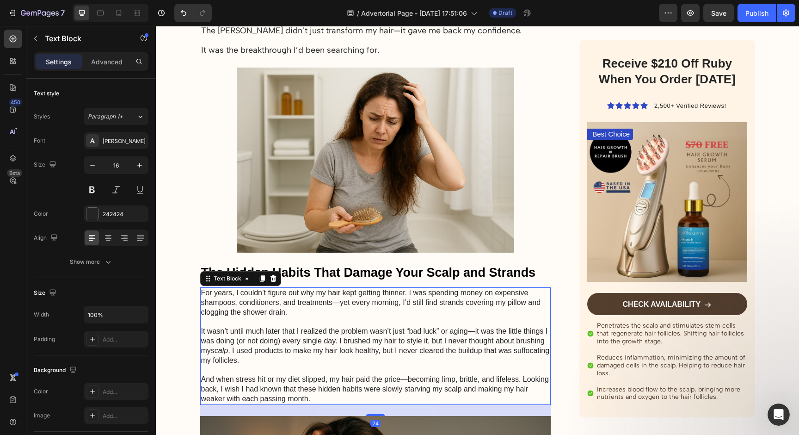
click at [319, 293] on p "For years, I couldn’t figure out why my hair kept getting thinner. I was spendi…" at bounding box center [375, 302] width 349 height 29
click at [138, 165] on icon "button" at bounding box center [139, 165] width 9 height 9
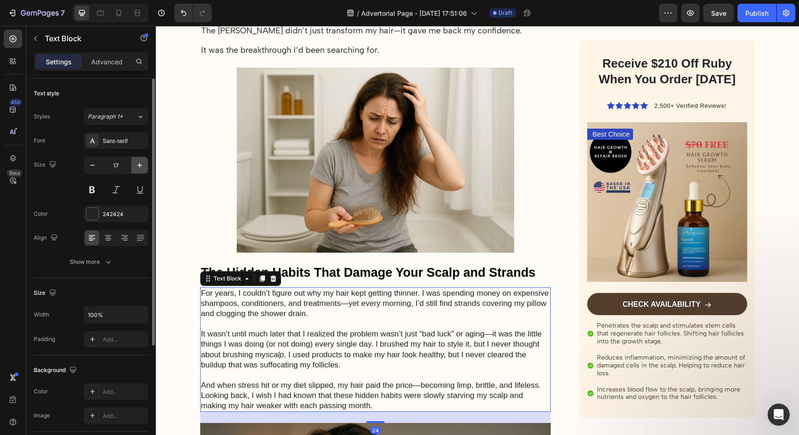
type input "18"
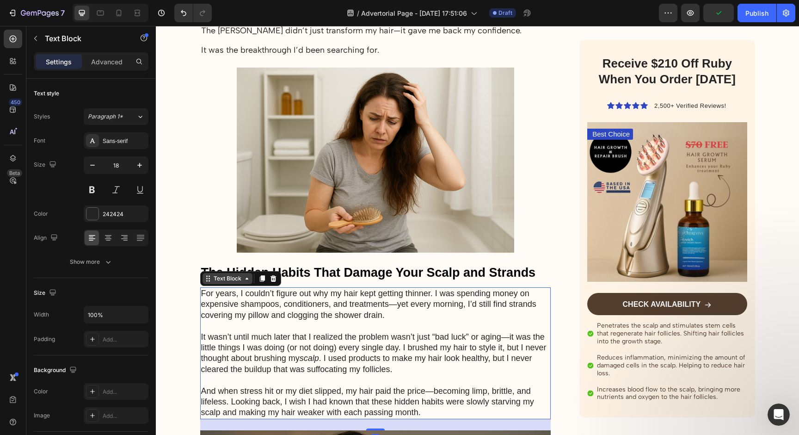
scroll to position [757, 0]
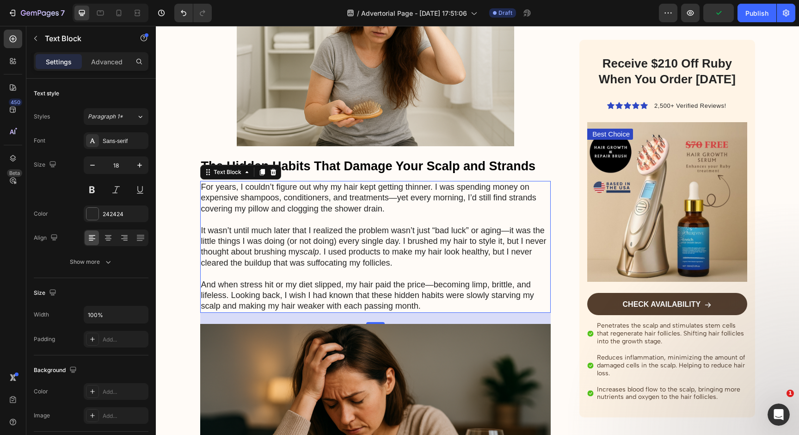
click at [292, 295] on p "And when stress hit or my diet slipped, my hair paid the price—becoming limp, b…" at bounding box center [375, 295] width 349 height 32
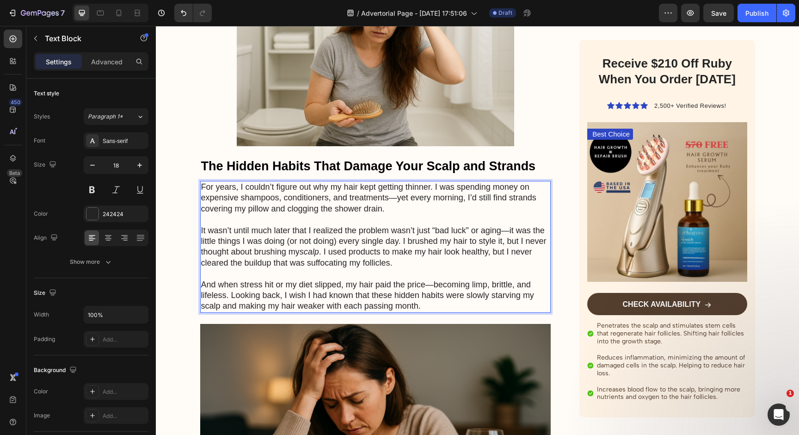
click at [420, 304] on p "And when stress hit or my diet slipped, my hair paid the price—becoming limp, b…" at bounding box center [375, 295] width 349 height 32
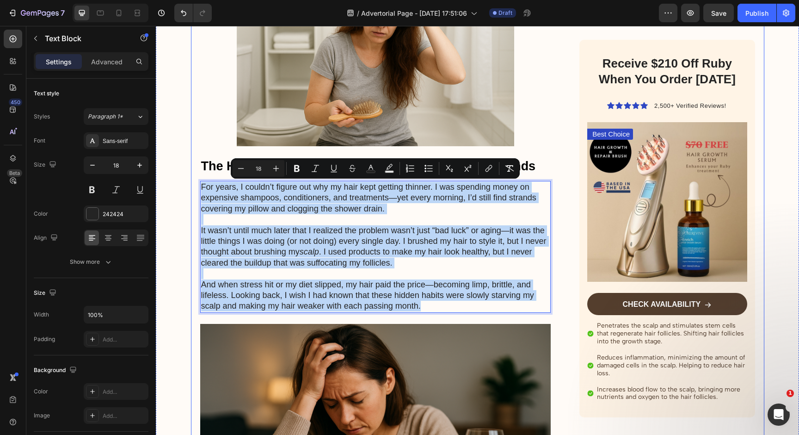
drag, startPoint x: 428, startPoint y: 305, endPoint x: 192, endPoint y: 177, distance: 268.9
copy div "For years, I couldn’t figure out why my hair kept getting thinner. I was spendi…"
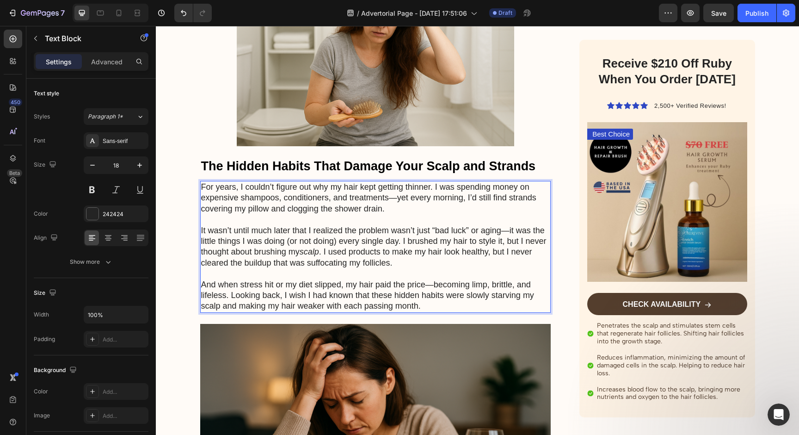
drag, startPoint x: 304, startPoint y: 245, endPoint x: 244, endPoint y: 210, distance: 69.9
click at [295, 244] on p "It wasn’t until much later that I realized the problem wasn’t just “bad luck” o…" at bounding box center [375, 246] width 349 height 43
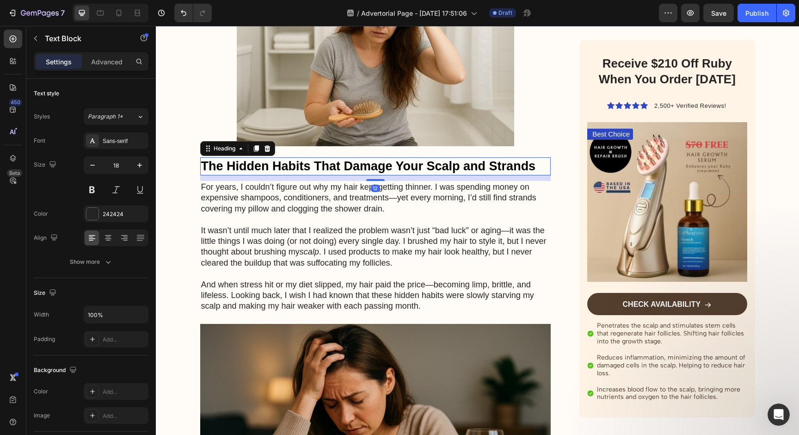
click at [266, 163] on strong "The Hidden Habits That Damage Your Scalp and Strands" at bounding box center [368, 166] width 335 height 14
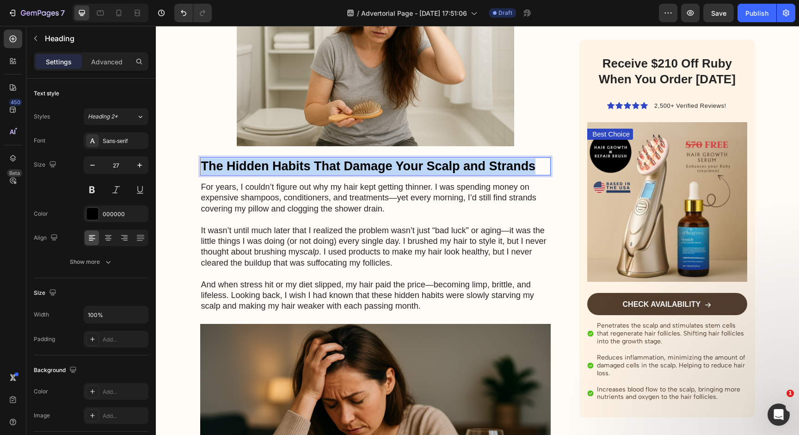
click at [266, 163] on strong "The Hidden Habits That Damage Your Scalp and Strands" at bounding box center [368, 166] width 335 height 14
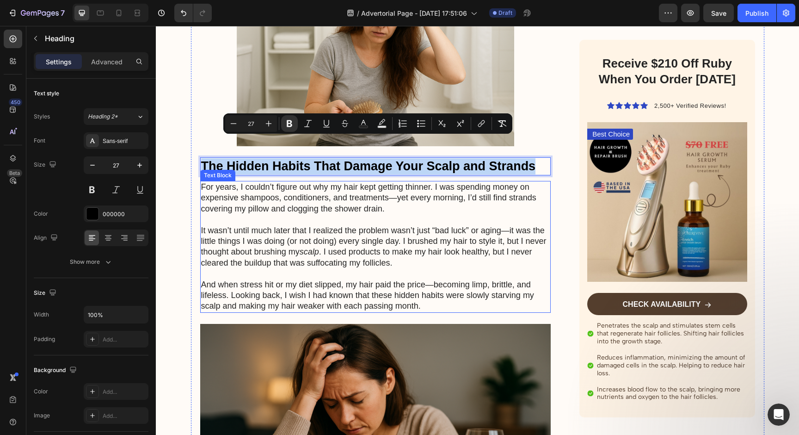
scroll to position [860, 0]
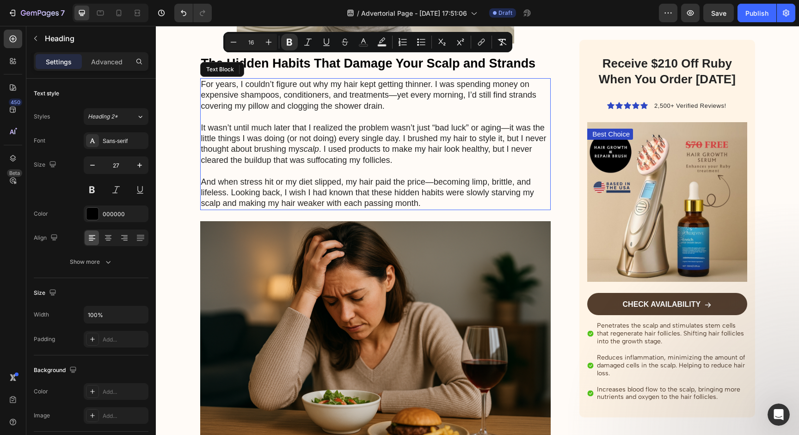
click at [241, 144] on p "It wasn’t until much later that I realized the problem wasn’t just “bad luck” o…" at bounding box center [375, 144] width 349 height 43
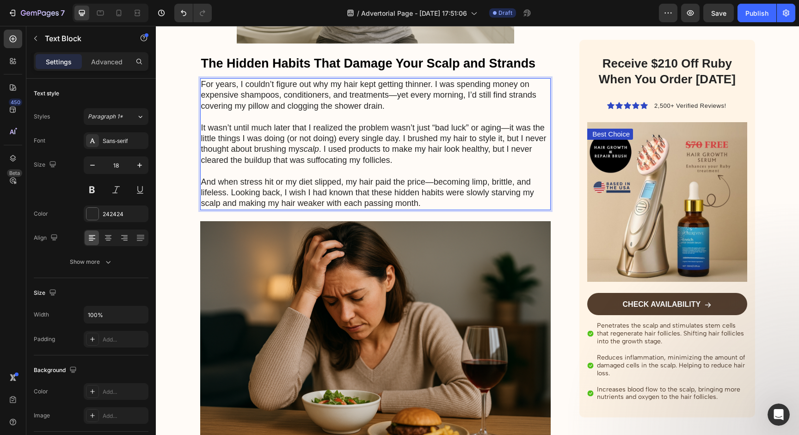
click at [421, 201] on p "And when stress hit or my diet slipped, my hair paid the price—becoming limp, b…" at bounding box center [375, 193] width 349 height 32
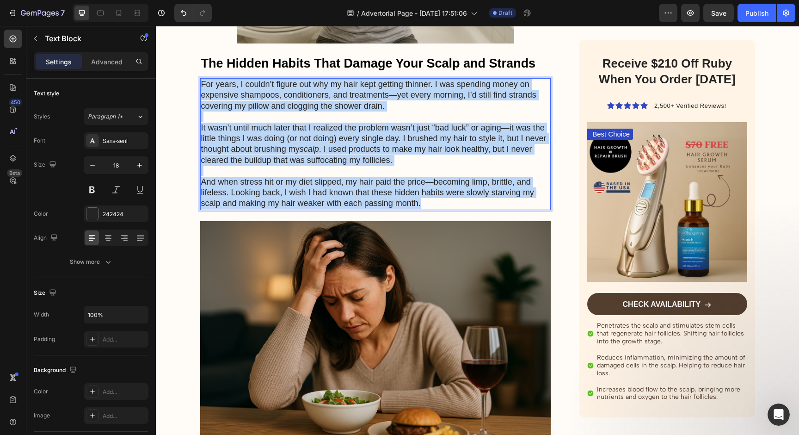
drag, startPoint x: 427, startPoint y: 201, endPoint x: 198, endPoint y: 80, distance: 259.1
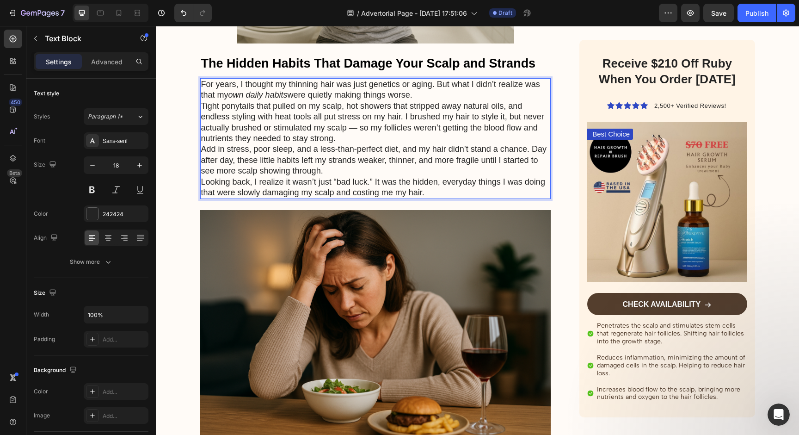
click at [334, 173] on p "Add in stress, poor sleep, and a less-than-perfect diet, and my hair didn’t sta…" at bounding box center [375, 160] width 349 height 32
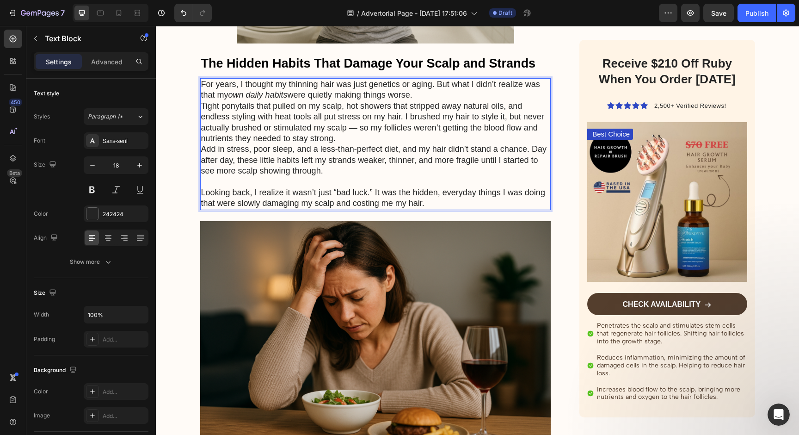
click at [353, 138] on p "Tight ponytails that pulled on my scalp, hot showers that stripped away natural…" at bounding box center [375, 122] width 349 height 43
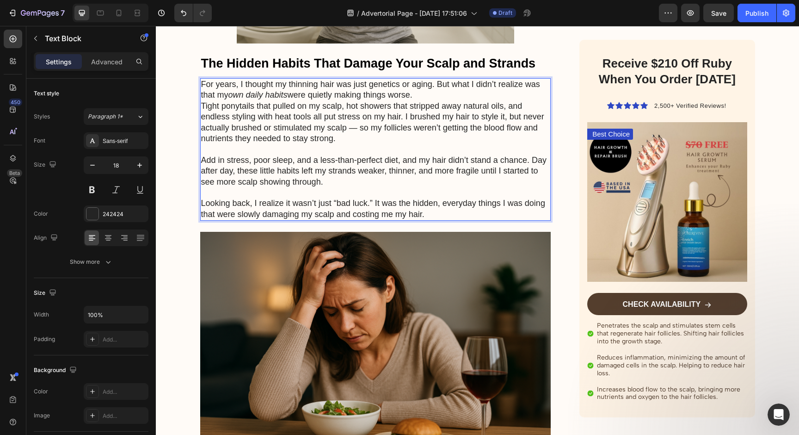
click at [422, 94] on p "For years, I thought my thinning hair was just genetics or aging. But what I di…" at bounding box center [375, 90] width 349 height 22
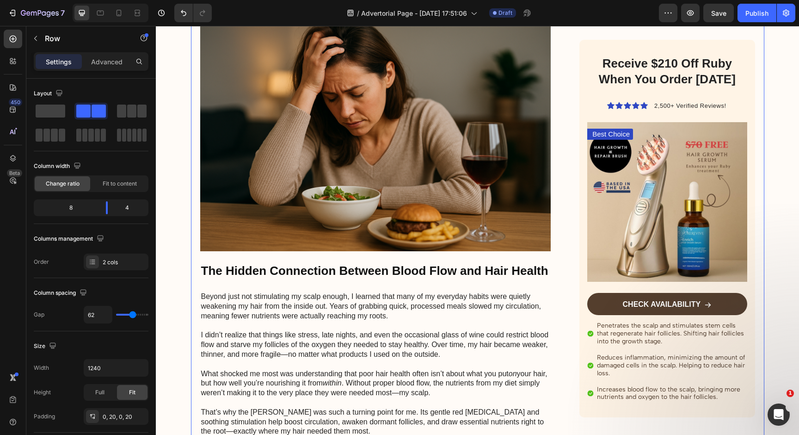
scroll to position [1171, 0]
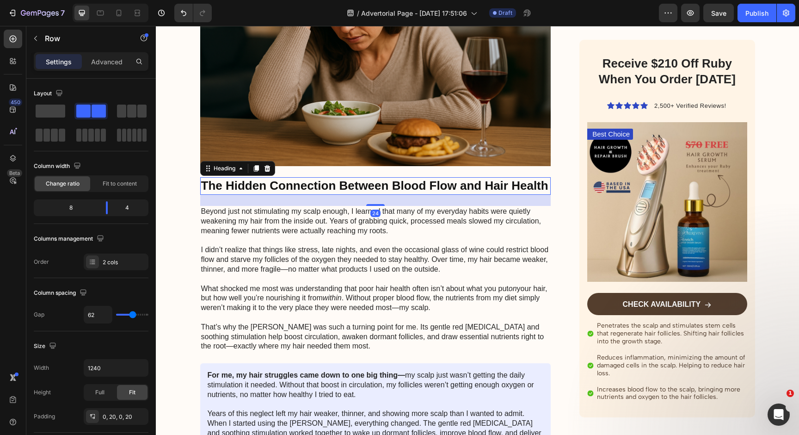
click at [261, 188] on strong "The Hidden Connection Between Blood Flow and Hair Health" at bounding box center [374, 186] width 347 height 14
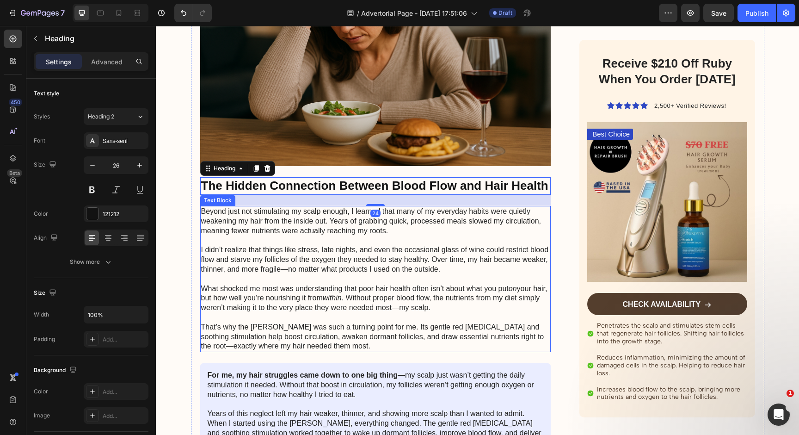
click at [273, 226] on p "Beyond just not stimulating my scalp enough, I learned that many of my everyday…" at bounding box center [375, 221] width 349 height 29
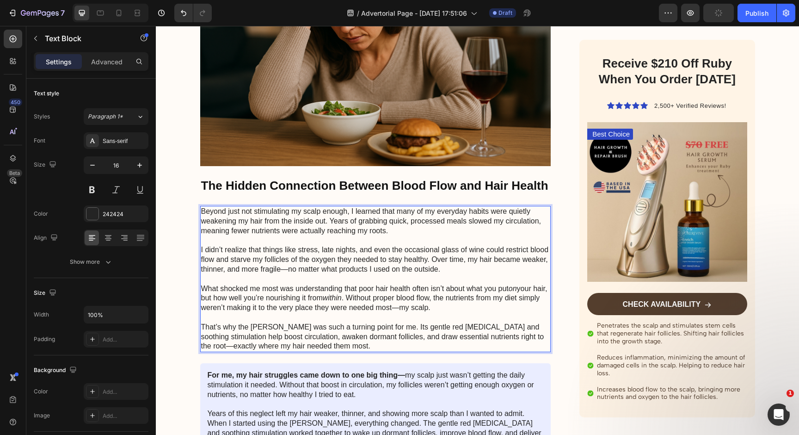
click at [309, 275] on p "Rich Text Editor. Editing area: main" at bounding box center [375, 279] width 349 height 10
click at [323, 321] on p "Rich Text Editor. Editing area: main" at bounding box center [375, 318] width 349 height 10
click at [343, 348] on p "That’s why the [PERSON_NAME] was such a turning point for me. Its gentle red [M…" at bounding box center [375, 336] width 349 height 29
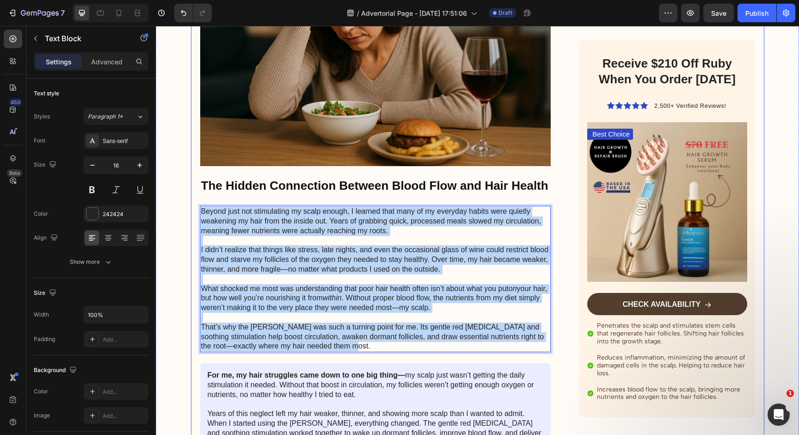
drag, startPoint x: 347, startPoint y: 348, endPoint x: 220, endPoint y: 201, distance: 194.3
click at [220, 201] on div "I Struggled with Hair loss Until I Discovered This Device Heading Image [DATE] …" at bounding box center [375, 254] width 351 height 2623
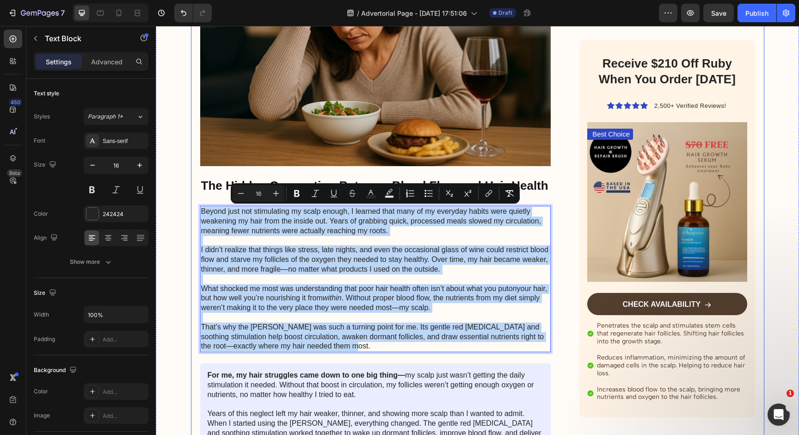
copy div "Loremi dolo sit ametconsect ad elits doeius, T incidid utla etdo ma al enimadmi…"
click at [374, 229] on p "Beyond just not stimulating my scalp enough, I learned that many of my everyday…" at bounding box center [375, 221] width 349 height 29
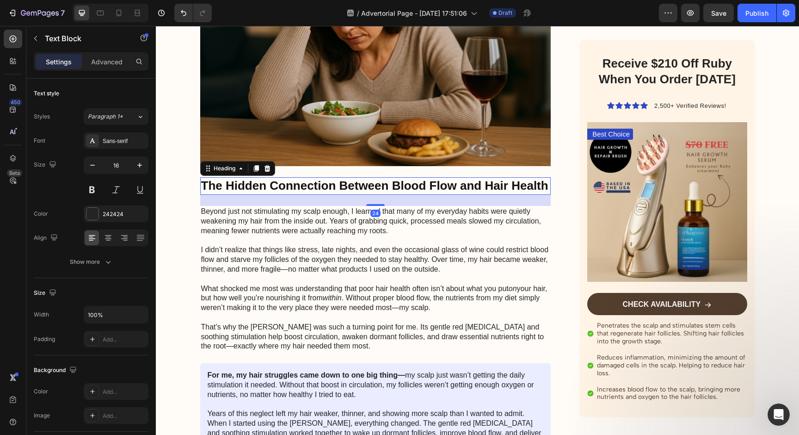
click at [401, 185] on strong "The Hidden Connection Between Blood Flow and Hair Health" at bounding box center [374, 186] width 347 height 14
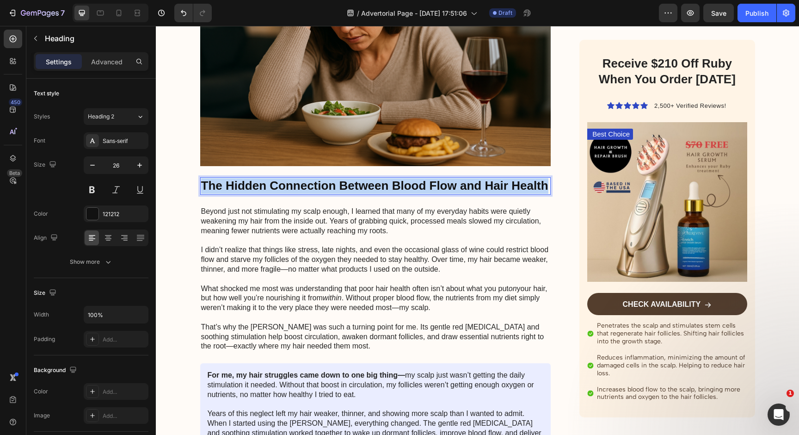
click at [401, 185] on strong "The Hidden Connection Between Blood Flow and Hair Health" at bounding box center [374, 186] width 347 height 14
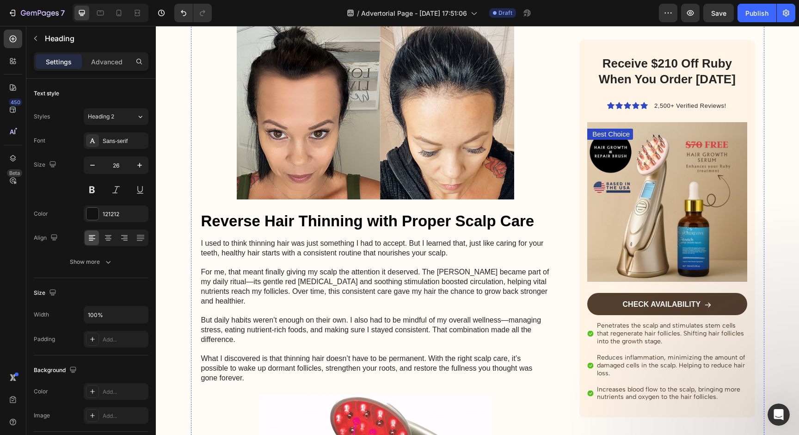
scroll to position [1550, 0]
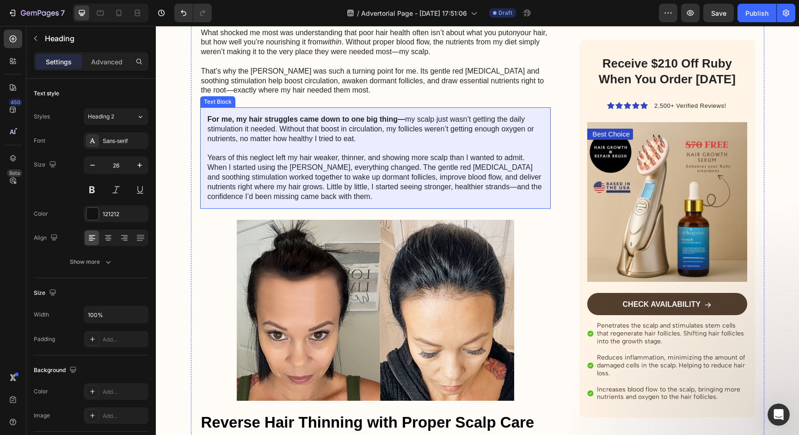
click at [271, 169] on p "When I started using the [PERSON_NAME], everything changed. The gentle red [MED…" at bounding box center [376, 182] width 336 height 38
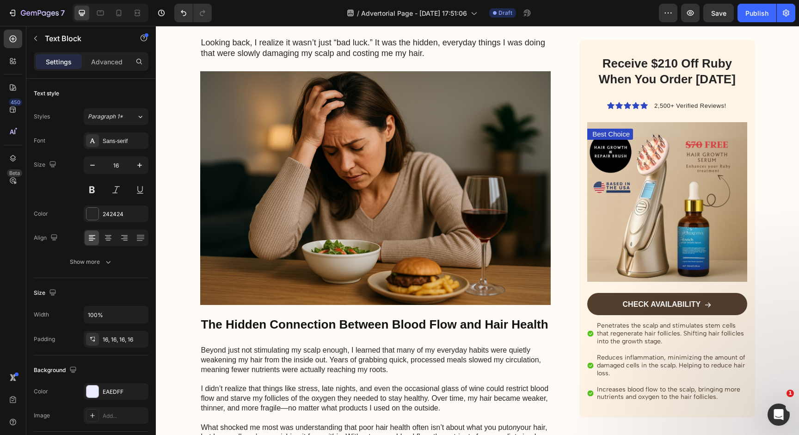
scroll to position [1127, 0]
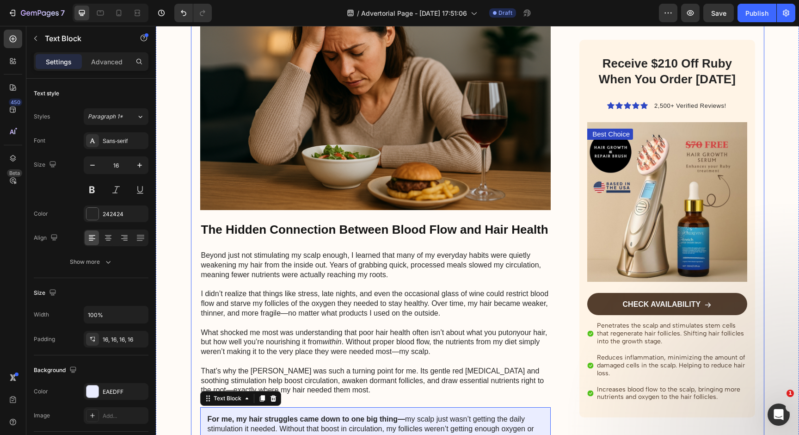
click at [266, 272] on p "Beyond just not stimulating my scalp enough, I learned that many of my everyday…" at bounding box center [375, 265] width 349 height 29
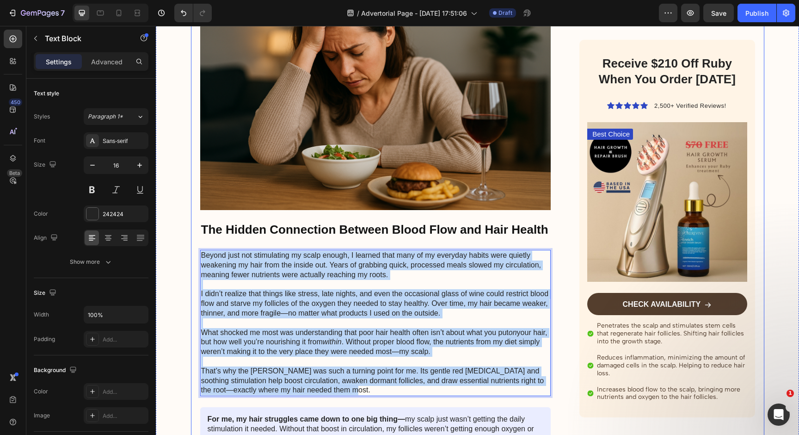
drag, startPoint x: 342, startPoint y: 389, endPoint x: 199, endPoint y: 253, distance: 197.3
click at [199, 253] on div "I Struggled with Hair loss Until I Discovered This Device Heading Image [DATE] …" at bounding box center [478, 298] width 574 height 2623
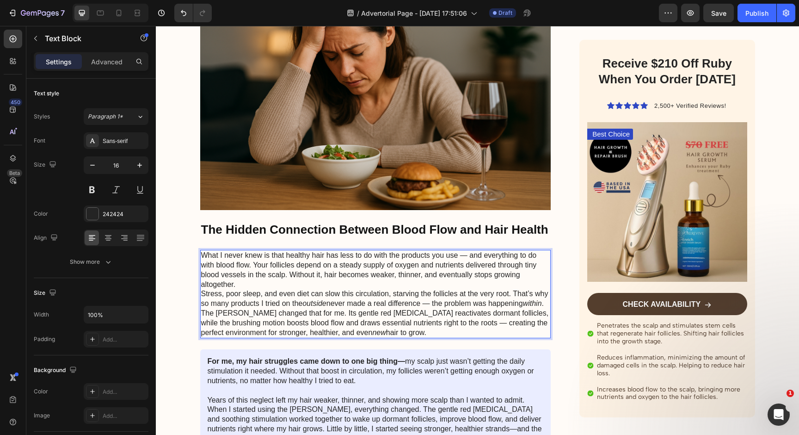
click at [258, 289] on p "Stress, poor sleep, and even diet can slow this circulation, starving the folli…" at bounding box center [375, 298] width 349 height 19
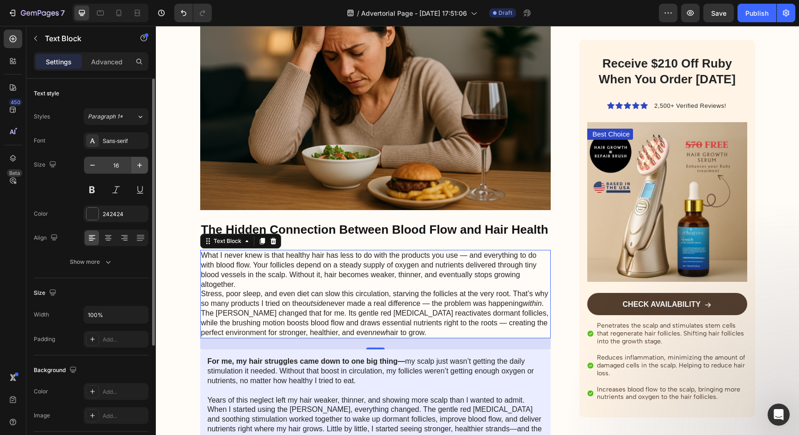
click at [132, 167] on button "button" at bounding box center [139, 165] width 17 height 17
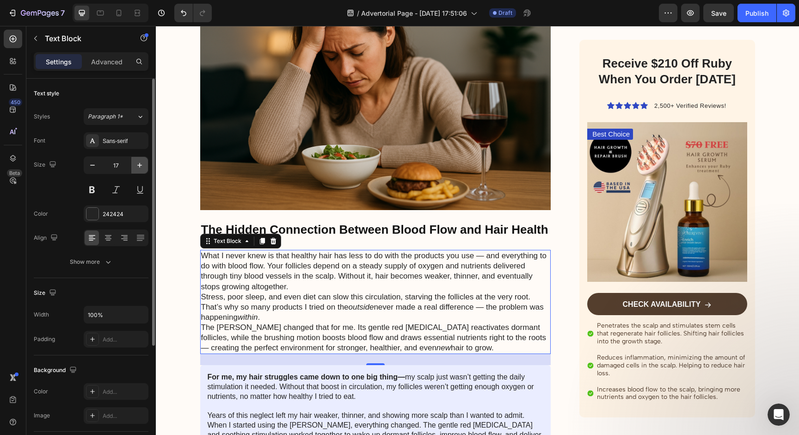
click at [132, 167] on button "button" at bounding box center [139, 165] width 17 height 17
type input "18"
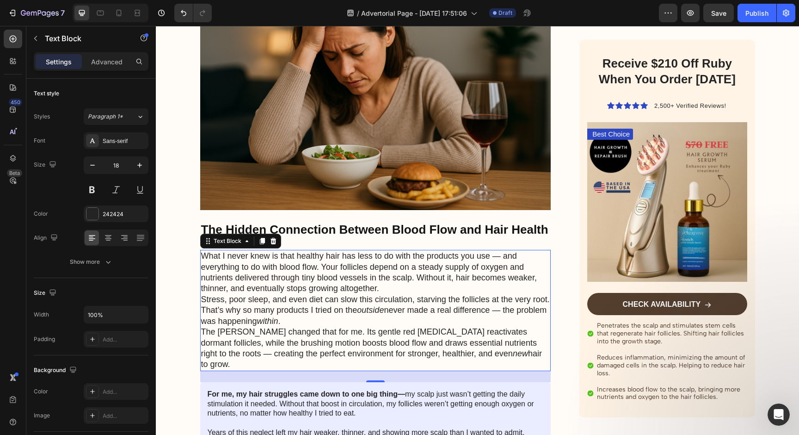
click at [405, 286] on p "What I never knew is that healthy hair has less to do with the products you use…" at bounding box center [375, 272] width 349 height 43
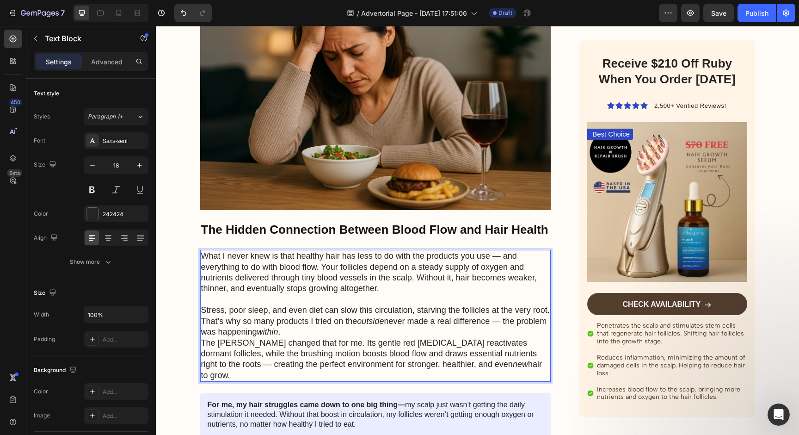
click at [369, 336] on p "Stress, poor sleep, and even diet can slow this circulation, starving the folli…" at bounding box center [375, 321] width 349 height 32
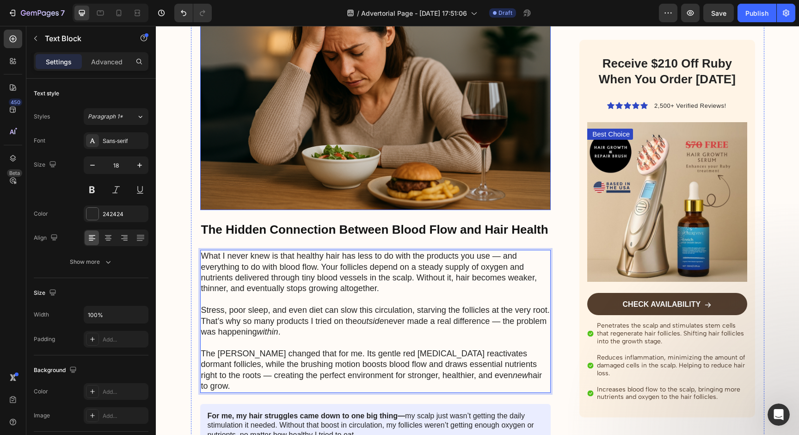
click at [257, 143] on img at bounding box center [375, 93] width 351 height 234
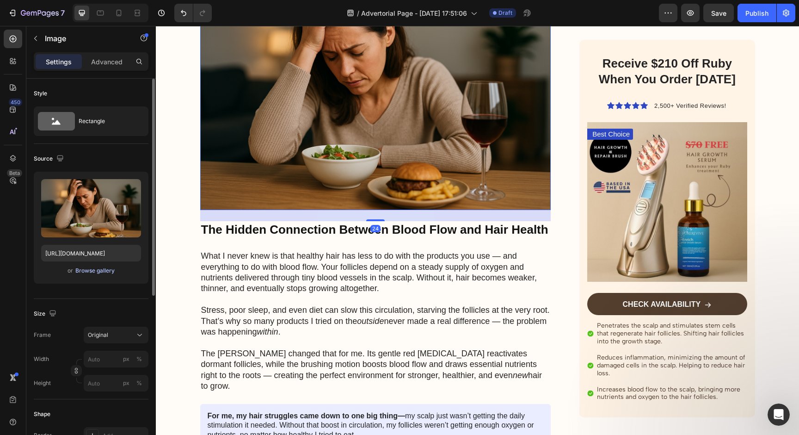
click at [105, 271] on div "Browse gallery" at bounding box center [94, 270] width 39 height 8
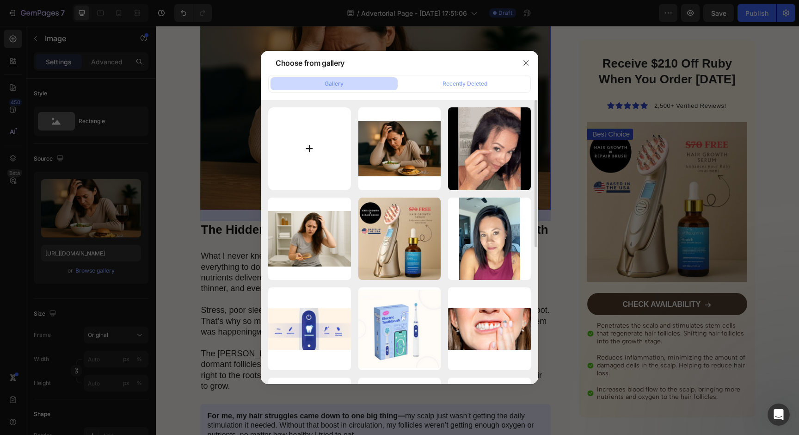
click at [314, 174] on input "file" at bounding box center [309, 148] width 83 height 83
type input "C:\fakepath\ChatGPT Image [DATE], 08_25_36 PM.png"
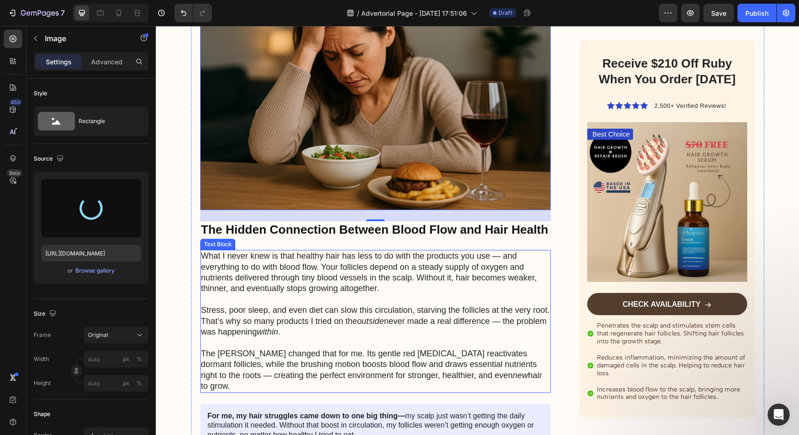
type input "[URL][DOMAIN_NAME]"
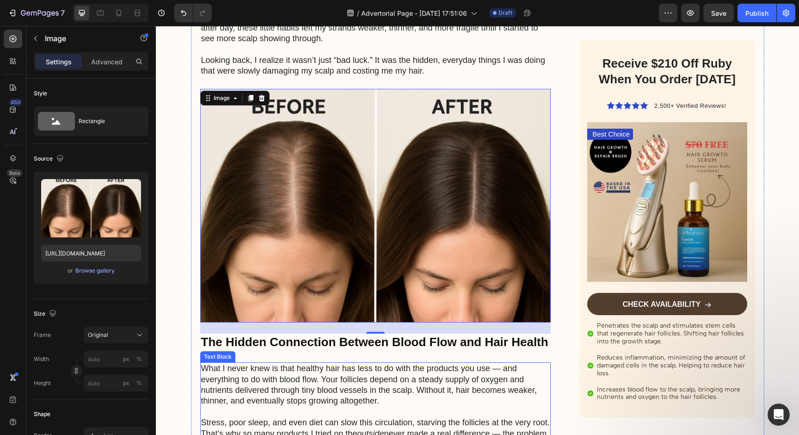
scroll to position [960, 0]
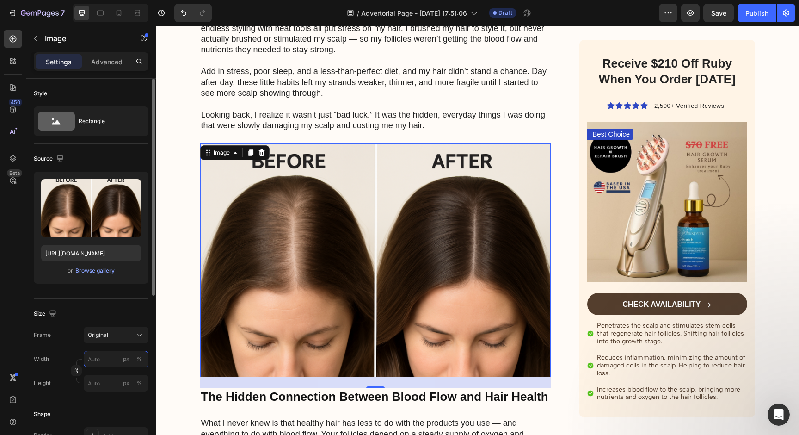
click at [110, 360] on input "px %" at bounding box center [116, 359] width 65 height 17
type input "0"
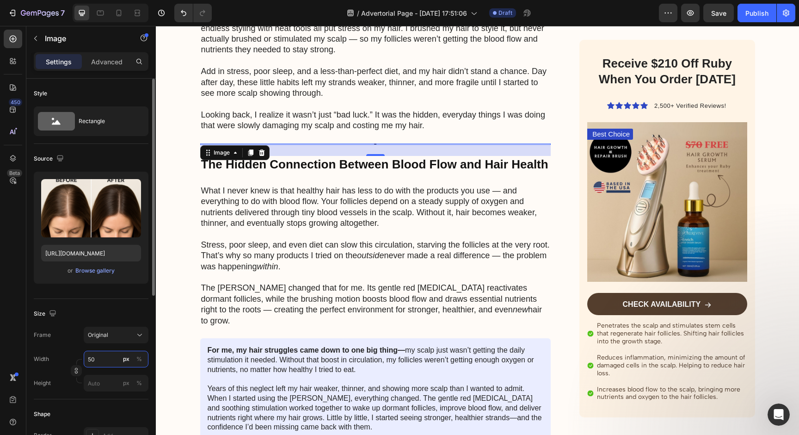
type input "500"
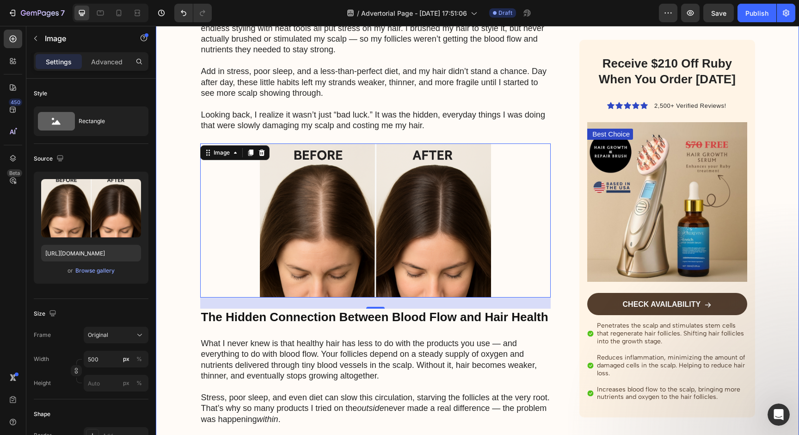
click at [174, 369] on div "Image Got Questions? Email Us At [EMAIL_ADDRESS][DOMAIN_NAME] Text Block Row Ro…" at bounding box center [478, 389] width 644 height 2608
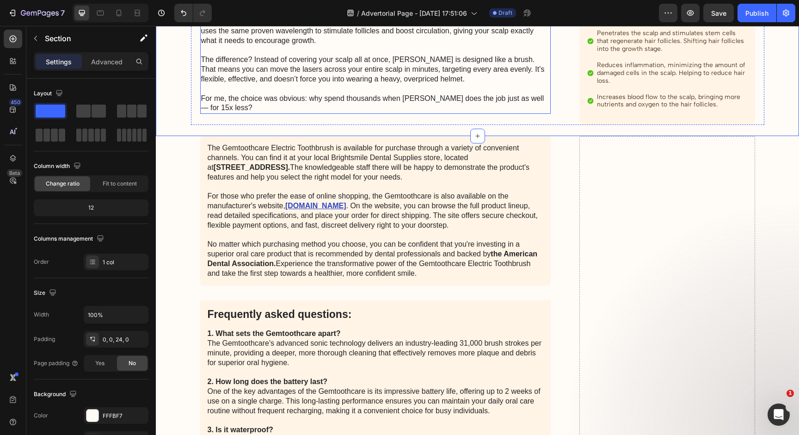
scroll to position [2575, 0]
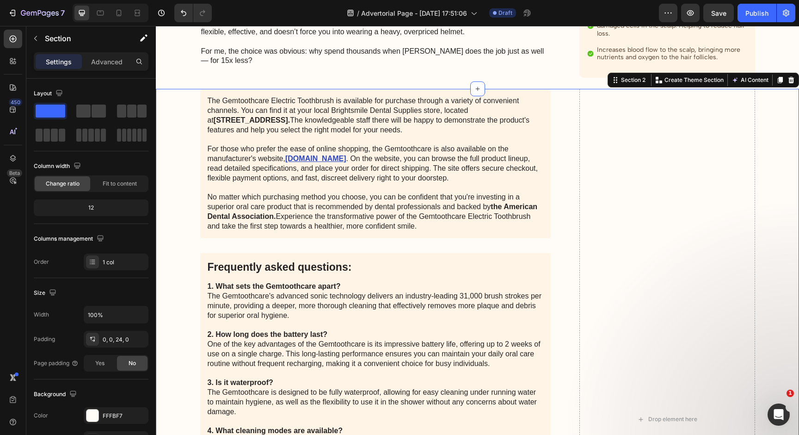
click at [185, 137] on div "The Gemtoothcare Electric Toothbrush is available for purchase through a variet…" at bounding box center [477, 419] width 625 height 661
click at [787, 74] on div at bounding box center [791, 79] width 11 height 11
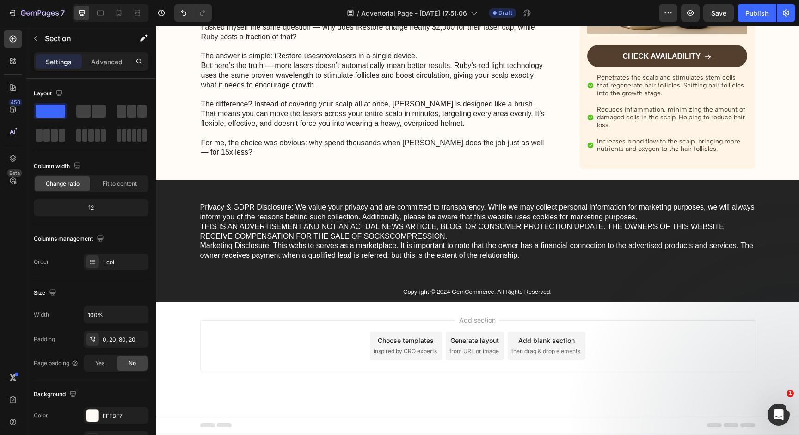
scroll to position [2463, 0]
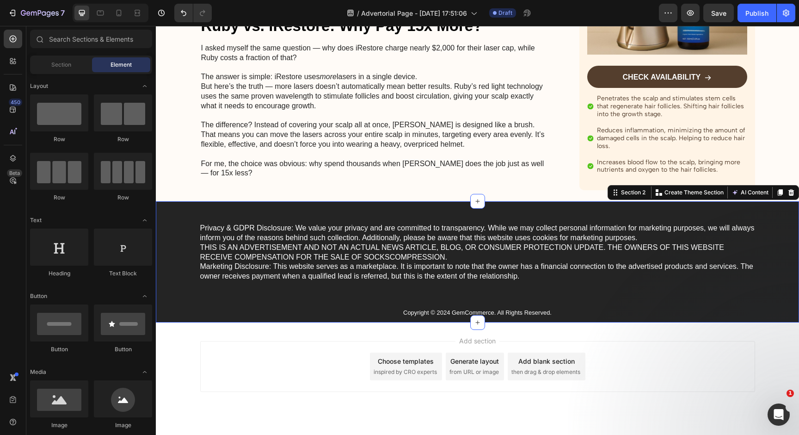
click at [576, 279] on div "Privacy & GDPR Disclosure: We value your privacy and are committed to transpare…" at bounding box center [477, 272] width 625 height 99
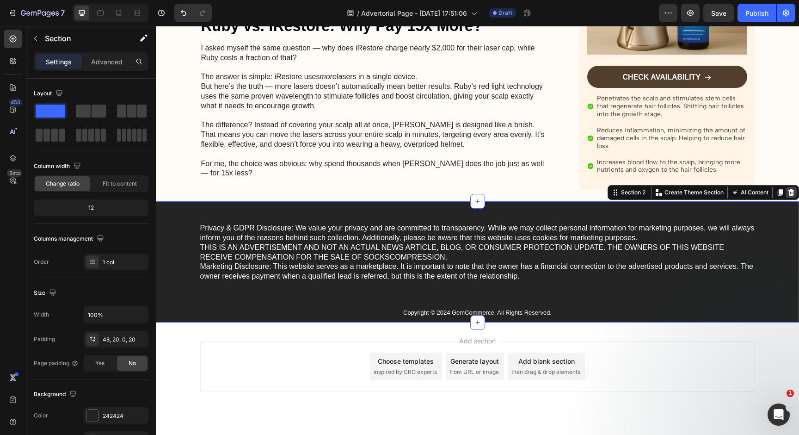
click at [796, 187] on div at bounding box center [791, 192] width 11 height 11
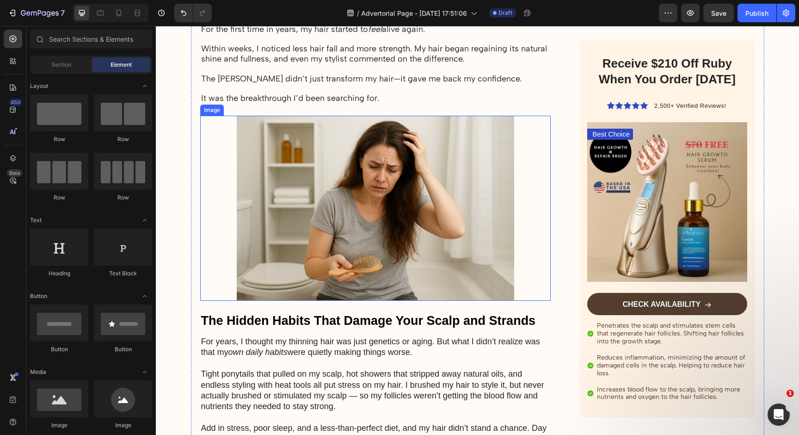
scroll to position [604, 0]
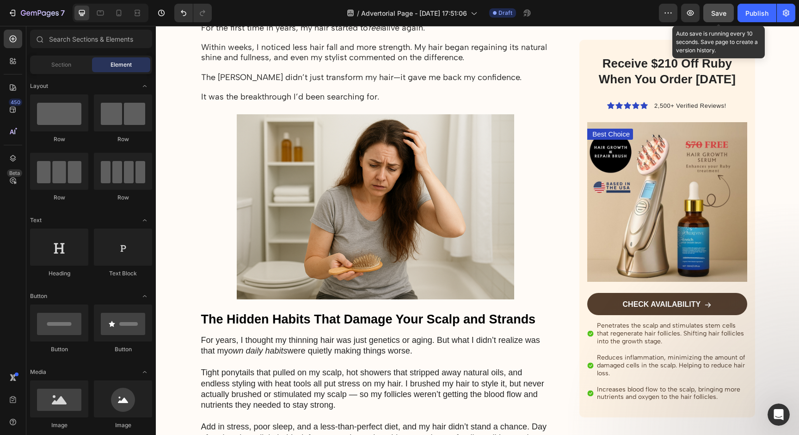
click at [728, 14] on button "Save" at bounding box center [719, 13] width 31 height 19
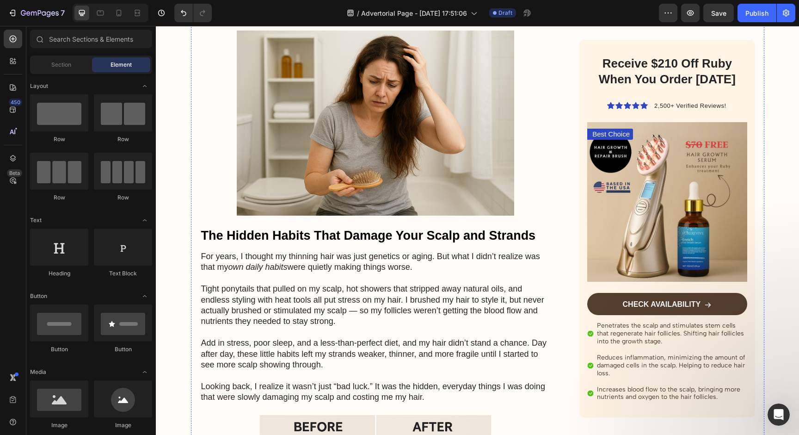
scroll to position [0, 0]
